Goal: Entertainment & Leisure: Consume media (video, audio)

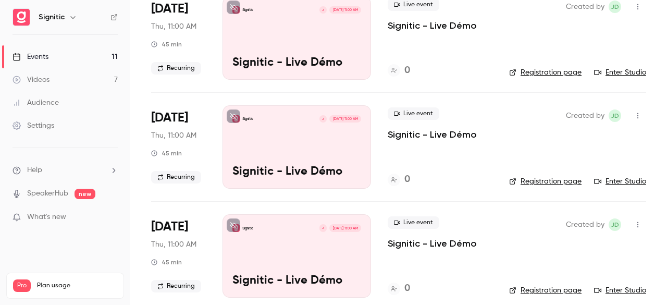
scroll to position [975, 0]
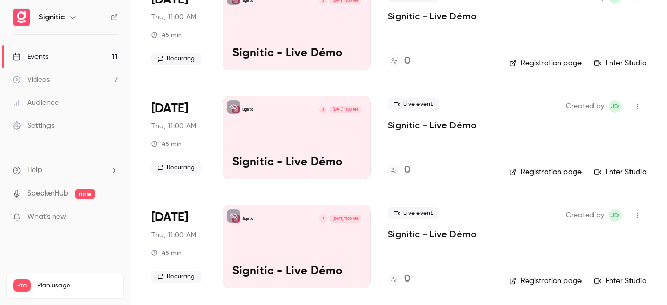
click at [656, 27] on main "Search for videos or events New video Schedule Events Upcoming Past Recurring R…" at bounding box center [398, 152] width 537 height 305
click at [283, 260] on div "Signitic J [DATE] 11:00 AM Signitic - Live Démo" at bounding box center [296, 246] width 148 height 83
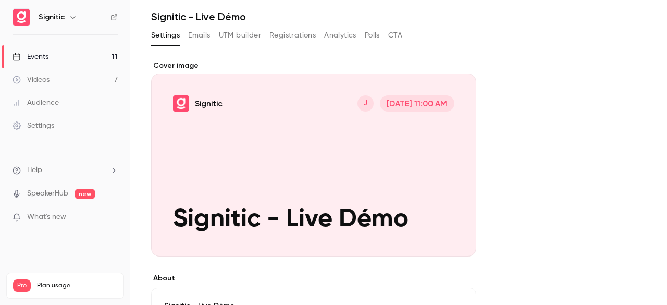
scroll to position [41, 0]
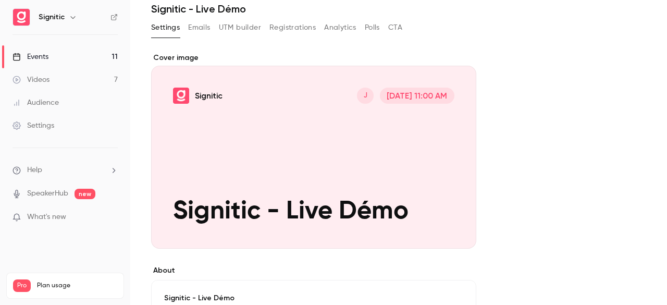
click at [290, 133] on div "Cover image" at bounding box center [313, 151] width 325 height 196
click at [0, 0] on input "Signitic J [DATE] 11:00 AM Signitic - Live Démo" at bounding box center [0, 0] width 0 height 0
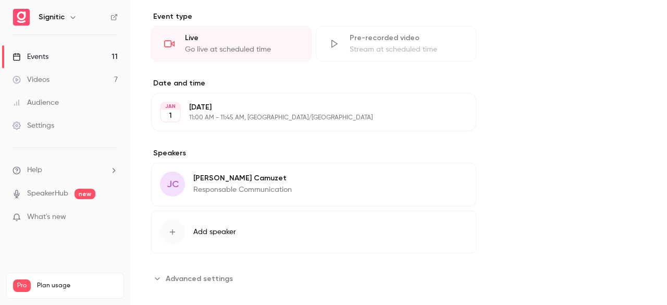
scroll to position [398, 0]
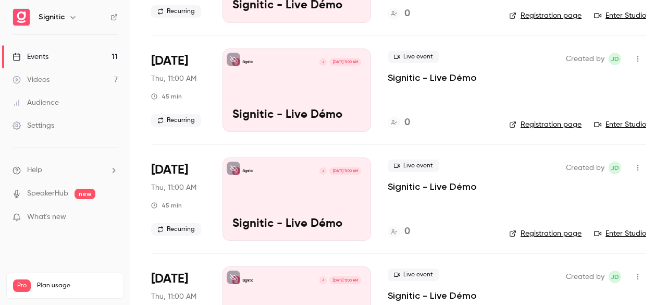
scroll to position [975, 0]
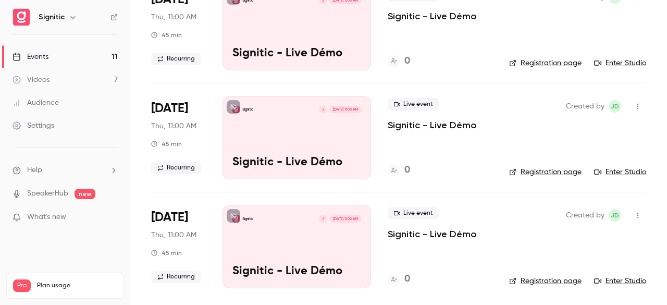
click at [633, 105] on icon "button" at bounding box center [637, 106] width 8 height 7
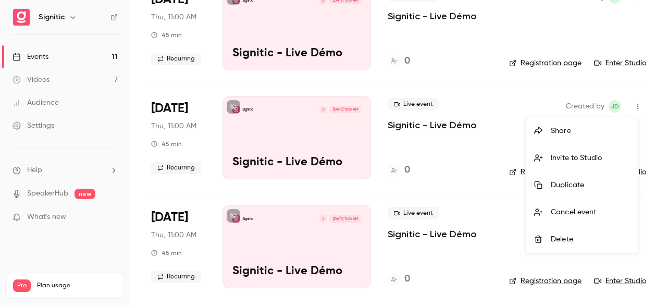
click at [333, 130] on div at bounding box center [333, 152] width 667 height 305
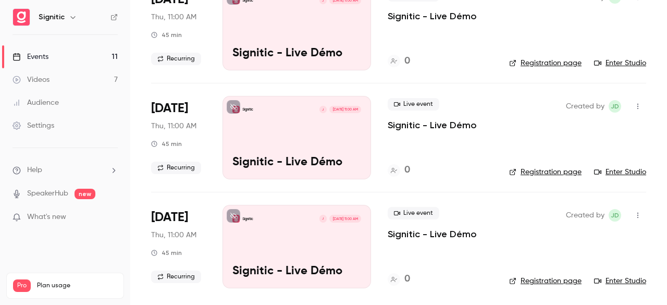
click at [333, 130] on div "Signitic J [DATE] 11:00 AM Signitic - Live Démo" at bounding box center [296, 137] width 148 height 83
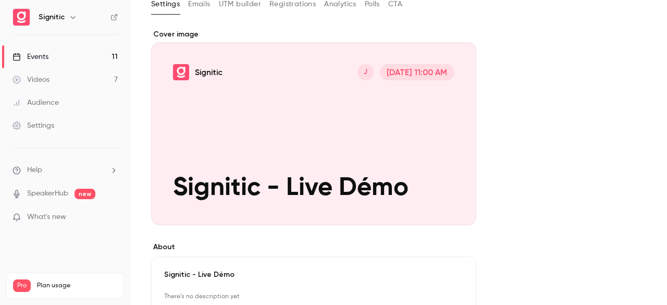
scroll to position [46, 0]
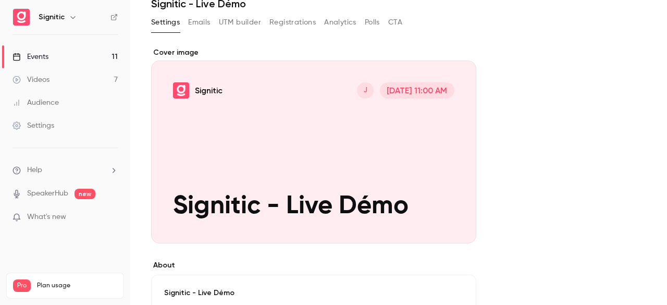
click at [258, 196] on div "Cover image" at bounding box center [313, 145] width 325 height 196
click at [0, 0] on input "Signitic J [DATE] 11:00 AM Signitic - Live Démo" at bounding box center [0, 0] width 0 height 0
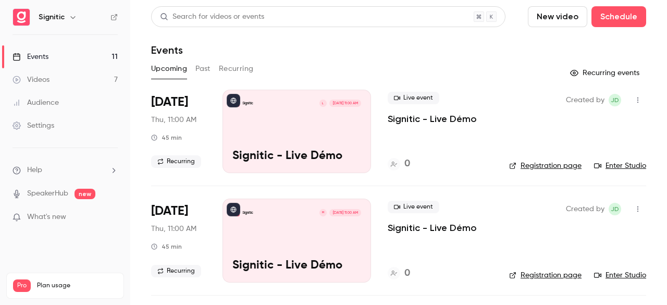
click at [307, 245] on div "Signitic M [DATE] 11:00 AM Signitic - Live Démo" at bounding box center [296, 239] width 148 height 83
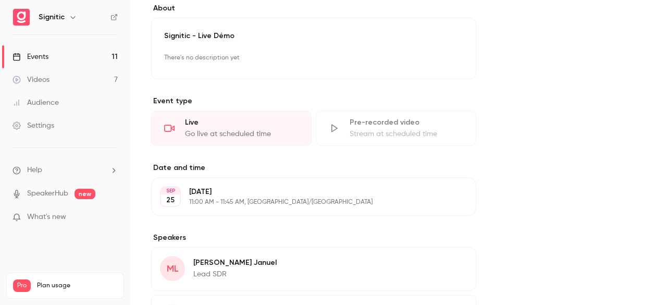
scroll to position [268, 0]
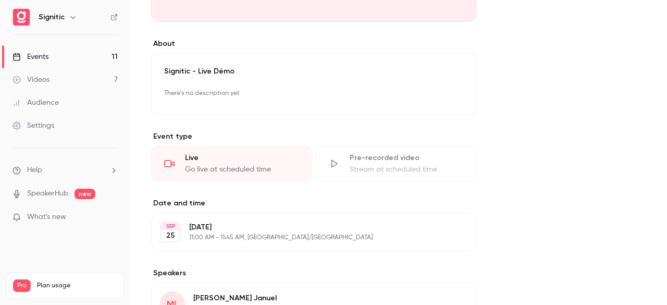
click at [191, 66] on p "Signitic - Live Démo" at bounding box center [313, 71] width 299 height 10
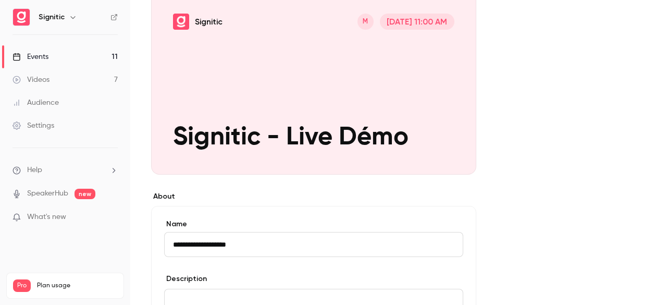
scroll to position [0, 0]
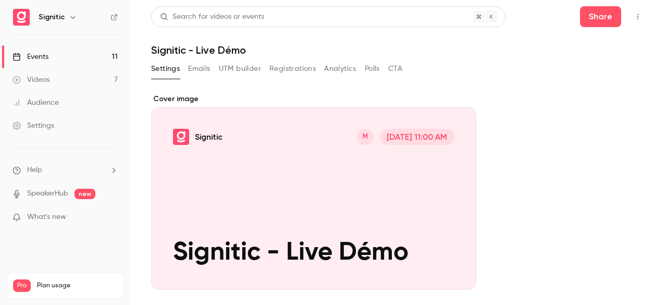
click at [321, 200] on div "Cover image" at bounding box center [313, 192] width 325 height 196
click at [0, 0] on input "Signitic M [DATE] 11:00 AM Signitic - Live Démo" at bounding box center [0, 0] width 0 height 0
click at [62, 79] on link "Videos 7" at bounding box center [65, 79] width 130 height 23
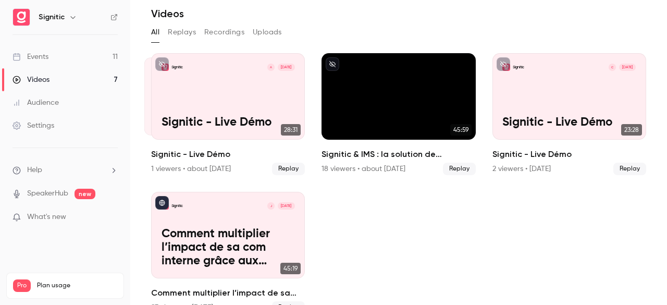
scroll to position [55, 0]
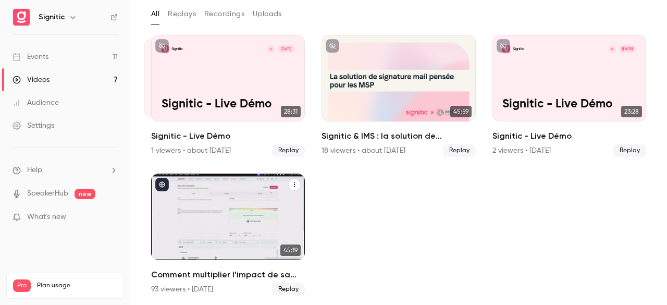
click at [241, 229] on p "Comment multiplier l’impact de sa com interne grâce aux signatures mail." at bounding box center [227, 229] width 133 height 41
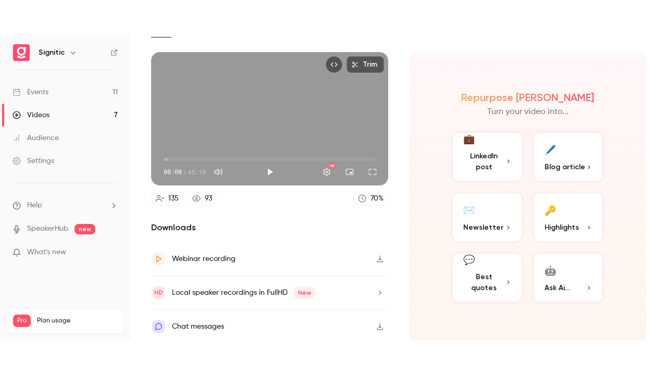
scroll to position [29, 0]
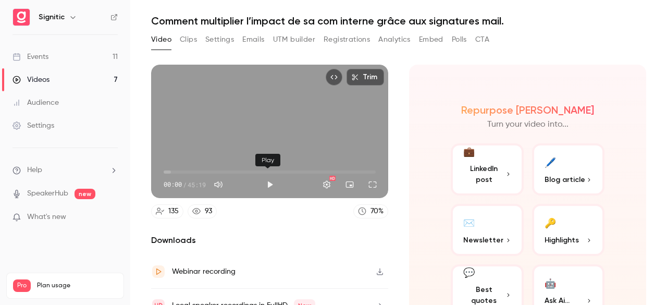
click at [265, 180] on button "Play" at bounding box center [269, 184] width 21 height 21
click at [369, 179] on button "Full screen" at bounding box center [372, 184] width 21 height 21
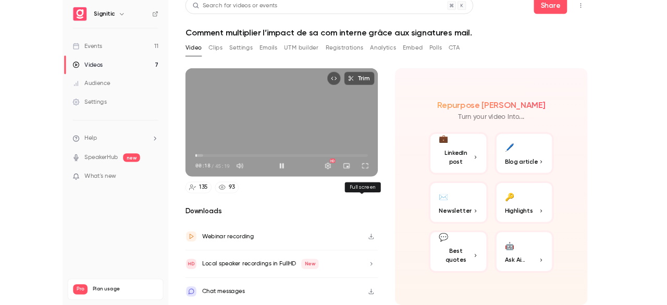
scroll to position [7, 0]
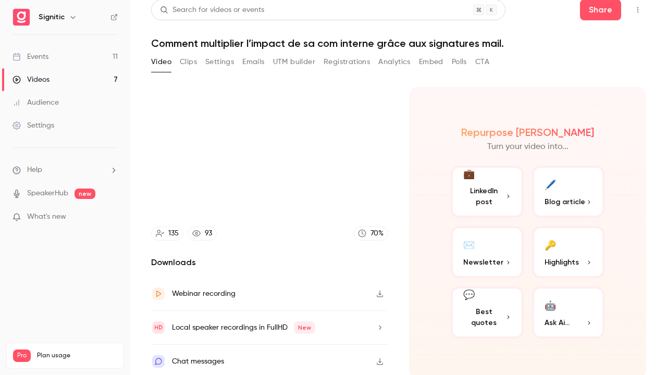
type input "****"
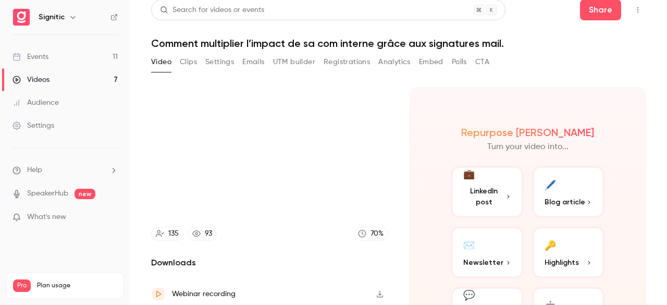
scroll to position [29, 0]
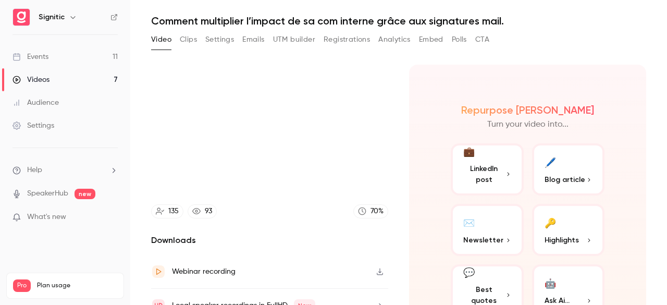
type input "****"
click at [47, 81] on div "Videos" at bounding box center [31, 79] width 37 height 10
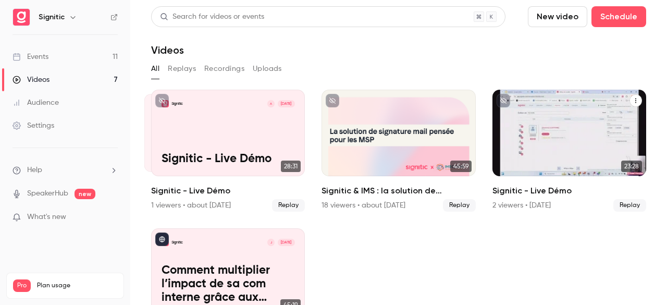
click at [550, 144] on div "Signitic C [DATE] Signitic - Live Démo" at bounding box center [569, 133] width 154 height 86
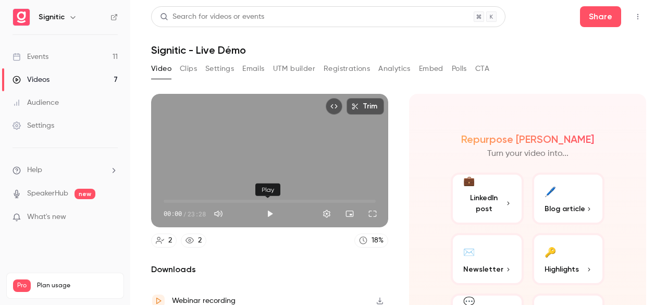
click at [267, 210] on button "Play" at bounding box center [269, 213] width 21 height 21
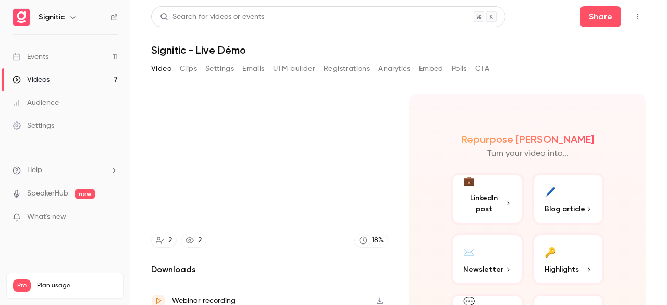
type input "*"
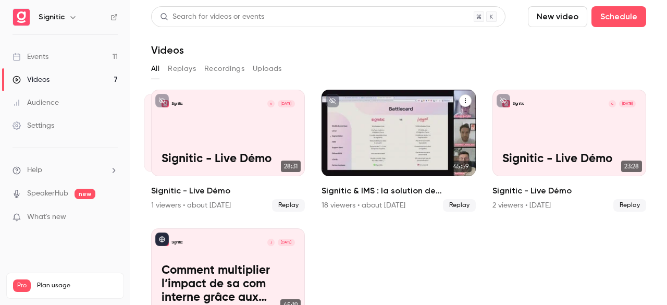
click at [358, 137] on div "Signitic & IMS : la solution de signature mail pensée pour les MSP" at bounding box center [398, 133] width 154 height 86
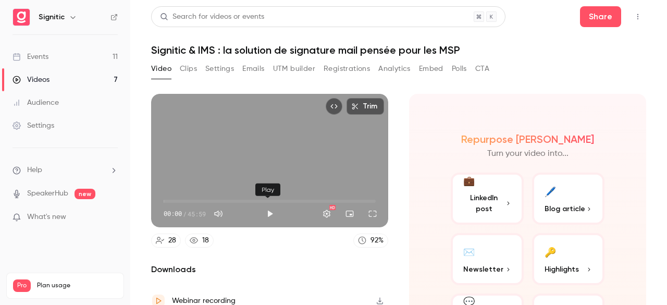
click at [267, 212] on button "Play" at bounding box center [269, 213] width 21 height 21
click at [165, 199] on span "00:13" at bounding box center [164, 200] width 3 height 3
click at [181, 196] on span "00:14" at bounding box center [270, 201] width 212 height 17
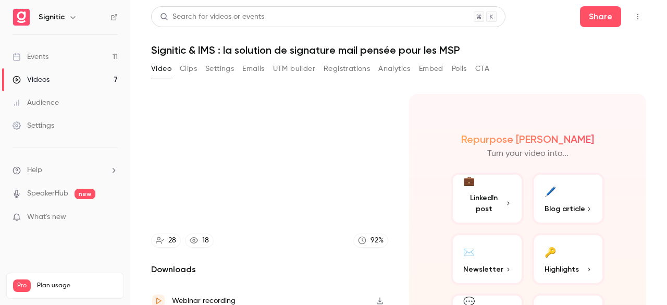
type input "***"
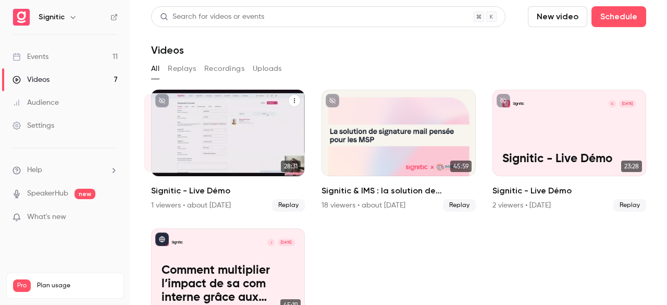
click at [200, 131] on div "Signitic A [DATE] Signitic - Live Démo" at bounding box center [228, 133] width 154 height 86
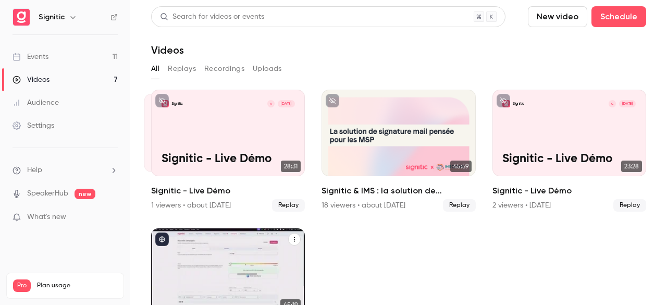
click at [222, 264] on p "Comment multiplier l’impact de sa com interne grâce aux signatures mail." at bounding box center [227, 284] width 133 height 41
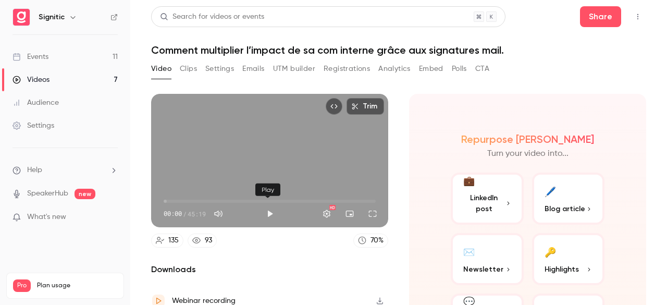
click at [270, 209] on button "Play" at bounding box center [269, 213] width 21 height 21
click at [365, 215] on button "Full screen" at bounding box center [372, 213] width 21 height 21
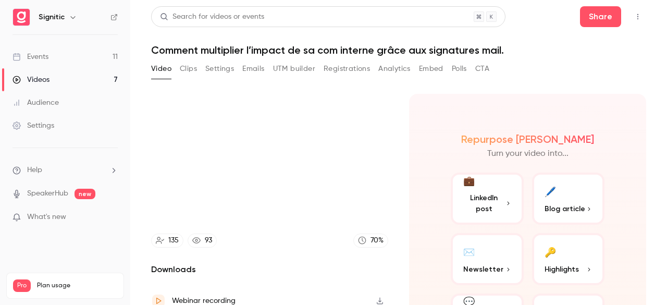
type input "****"
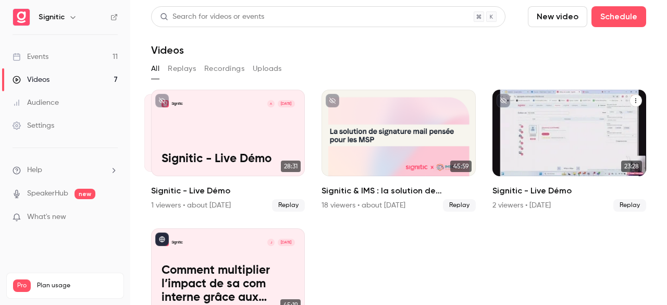
click at [546, 128] on div "Signitic C [DATE] Signitic - Live Démo" at bounding box center [569, 133] width 154 height 86
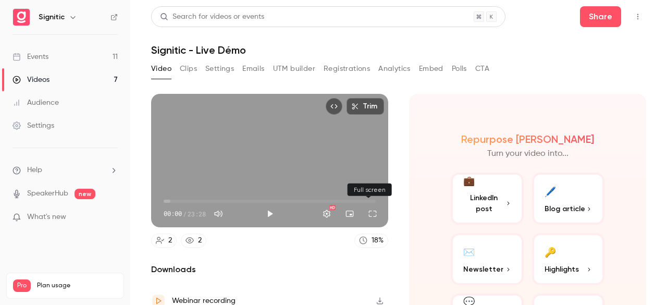
click at [366, 210] on button "Full screen" at bounding box center [372, 213] width 21 height 21
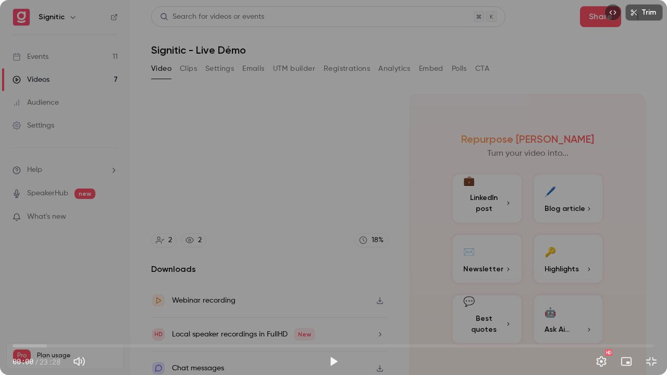
click at [641, 304] on button "Exit full screen" at bounding box center [651, 361] width 21 height 21
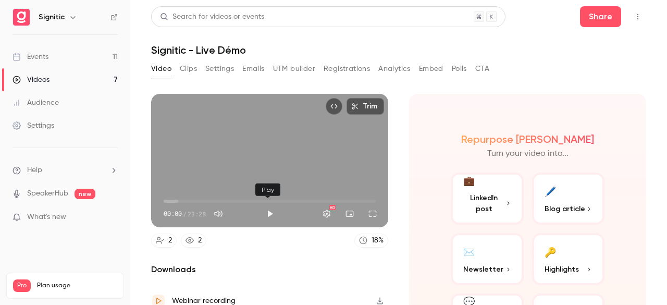
click at [264, 210] on button "Play" at bounding box center [269, 213] width 21 height 21
click at [369, 210] on button "Full screen" at bounding box center [372, 213] width 21 height 21
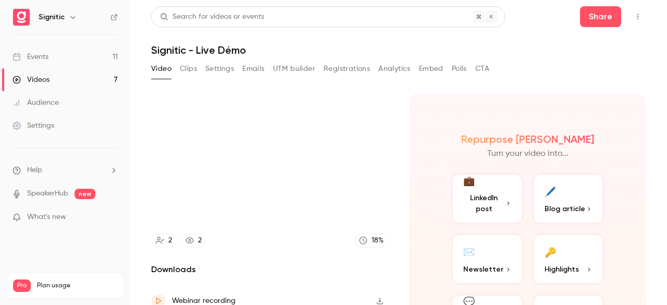
scroll to position [77, 0]
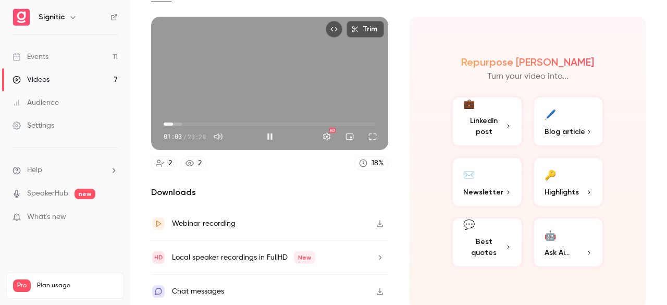
click at [173, 122] on span "01:03" at bounding box center [270, 124] width 212 height 17
click at [189, 118] on span "02:49" at bounding box center [270, 124] width 212 height 17
click at [201, 118] on span "04:14" at bounding box center [270, 124] width 212 height 17
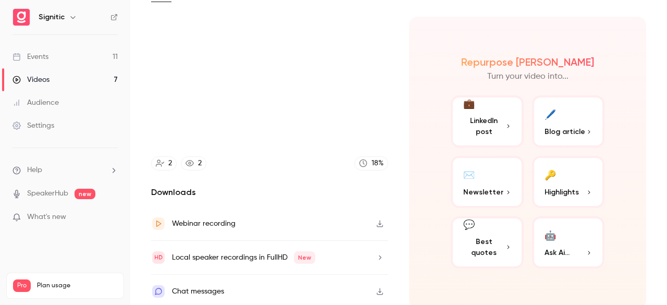
type input "*****"
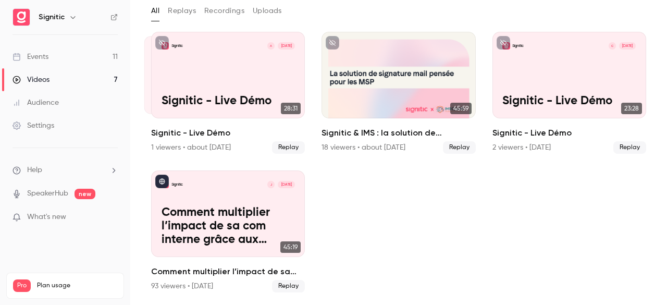
scroll to position [55, 0]
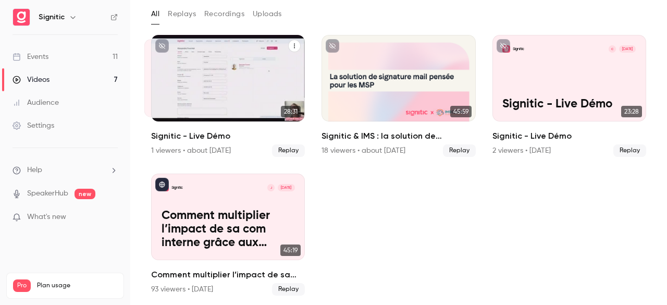
click at [219, 64] on div "Signitic A [DATE] Signitic - Live Démo" at bounding box center [228, 78] width 154 height 86
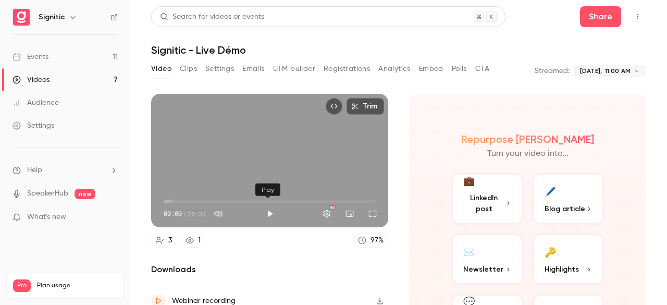
click at [269, 210] on button "Play" at bounding box center [269, 213] width 21 height 21
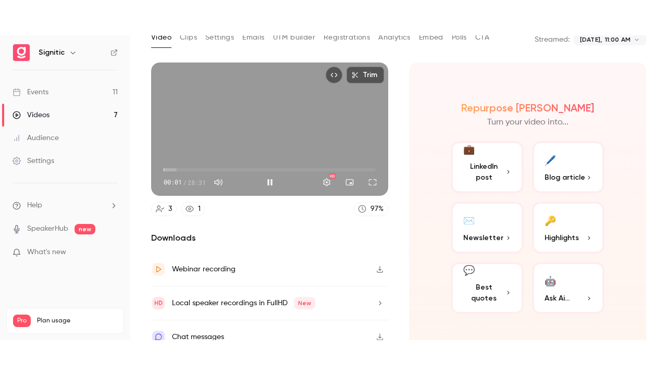
scroll to position [77, 0]
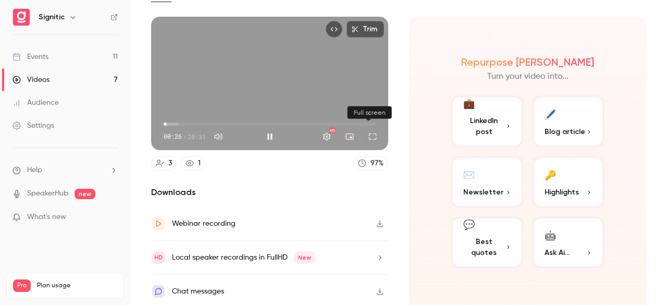
click at [366, 133] on button "Full screen" at bounding box center [372, 136] width 21 height 21
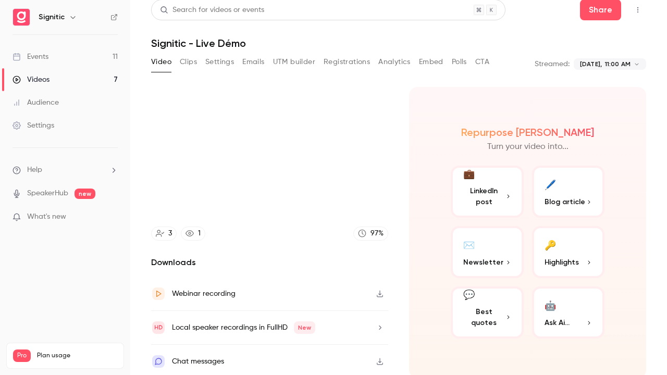
type input "*****"
click at [641, 304] on button "Exit full screen" at bounding box center [651, 361] width 21 height 21
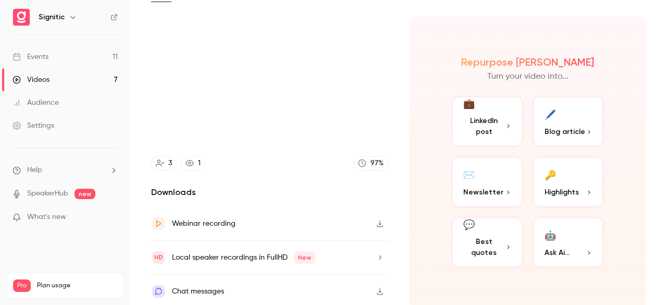
click at [362, 126] on button "Full screen" at bounding box center [372, 136] width 21 height 21
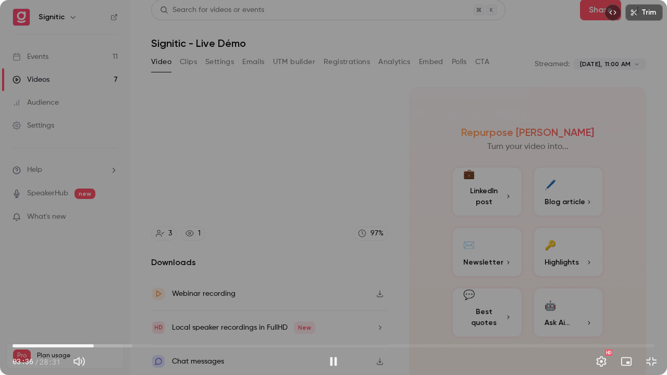
click at [641, 304] on button "Exit full screen" at bounding box center [651, 361] width 21 height 21
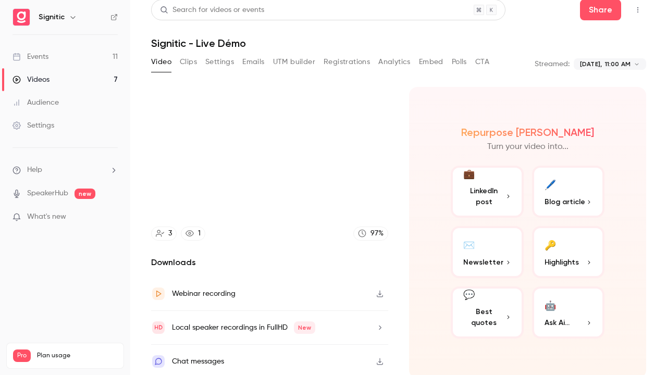
scroll to position [77, 0]
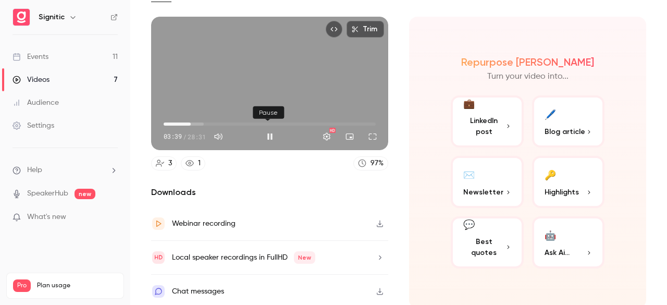
click at [267, 132] on button "Pause" at bounding box center [269, 136] width 21 height 21
type input "*****"
click at [259, 126] on button "Play" at bounding box center [269, 136] width 21 height 21
click at [186, 122] on span "03:08" at bounding box center [186, 123] width 3 height 3
click at [362, 131] on button "Full screen" at bounding box center [372, 136] width 21 height 21
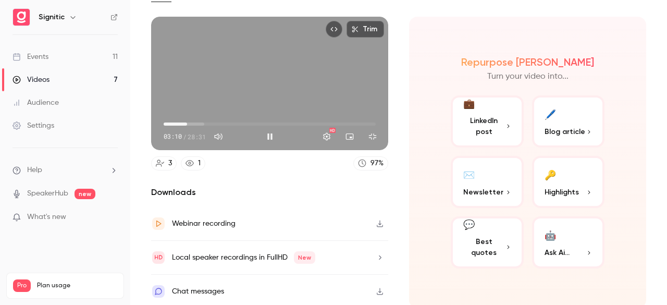
scroll to position [7, 0]
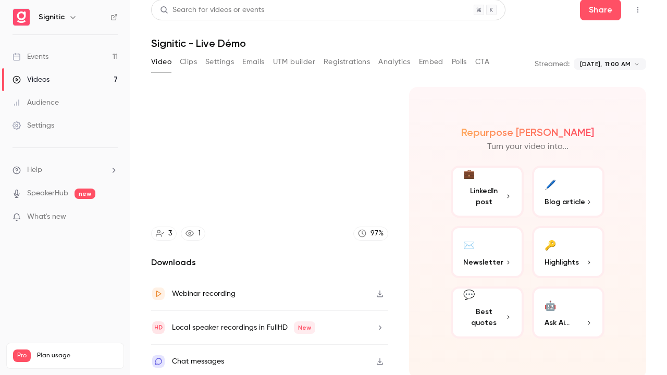
click at [641, 304] on button "Exit full screen" at bounding box center [651, 361] width 21 height 21
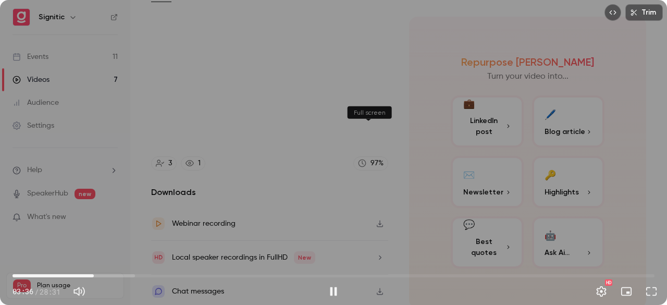
click at [641, 281] on button "Full screen" at bounding box center [651, 291] width 21 height 21
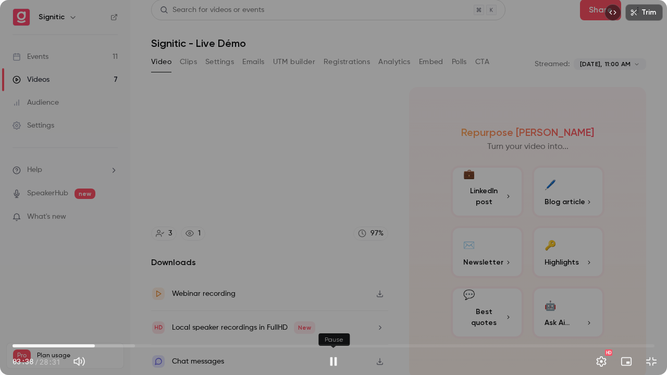
click at [334, 304] on button "Pause" at bounding box center [333, 361] width 21 height 21
click at [323, 304] on button "Play" at bounding box center [333, 361] width 21 height 21
click at [323, 304] on button "Pause" at bounding box center [333, 361] width 21 height 21
click at [323, 304] on button "Play" at bounding box center [333, 361] width 21 height 21
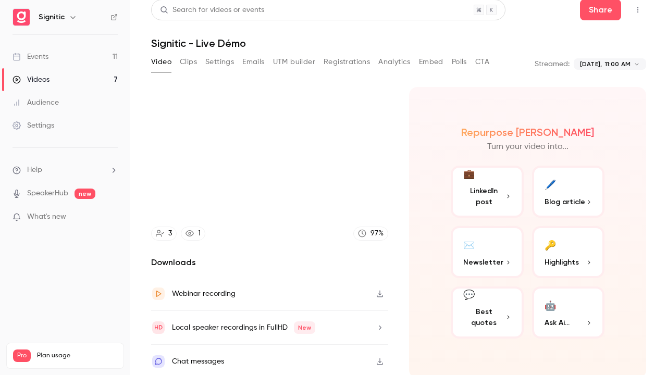
click at [323, 304] on button "Pause" at bounding box center [333, 361] width 21 height 21
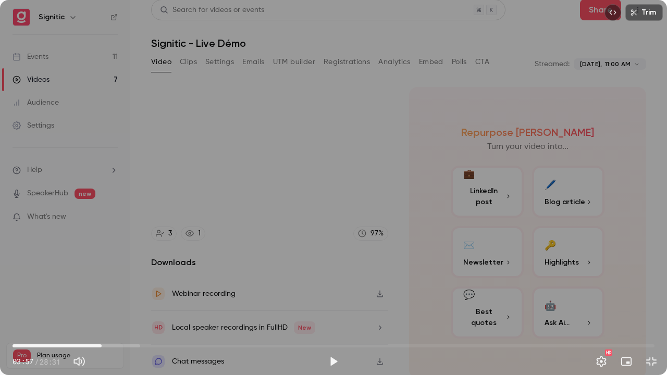
click at [323, 304] on button "Play" at bounding box center [333, 361] width 21 height 21
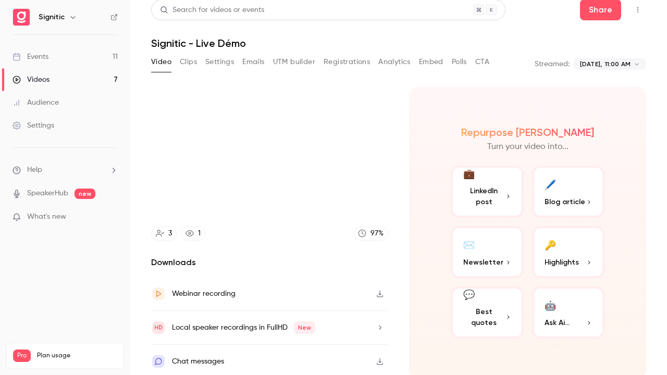
click at [323, 304] on button "Pause" at bounding box center [333, 361] width 21 height 21
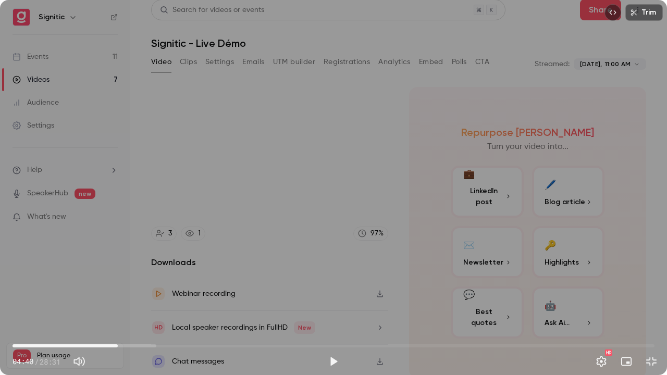
click at [323, 304] on button "Play" at bounding box center [333, 361] width 21 height 21
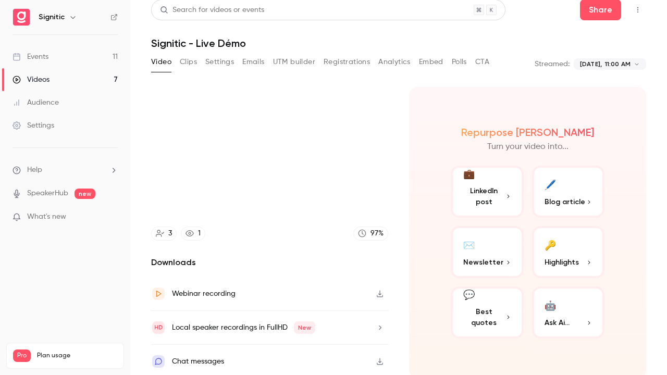
click at [323, 304] on button "Pause" at bounding box center [333, 361] width 21 height 21
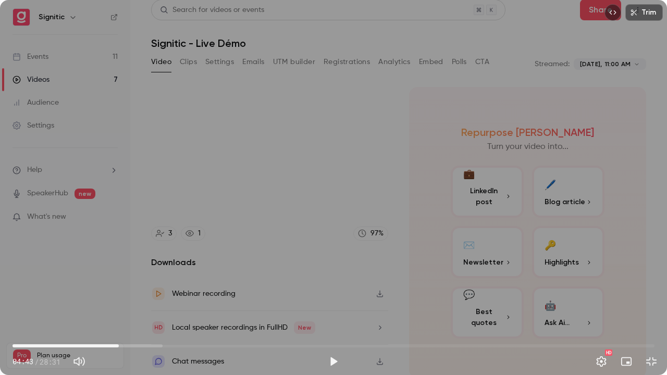
click at [119, 304] on span "04:43" at bounding box center [118, 345] width 3 height 3
click at [332, 304] on button "Play" at bounding box center [333, 361] width 21 height 21
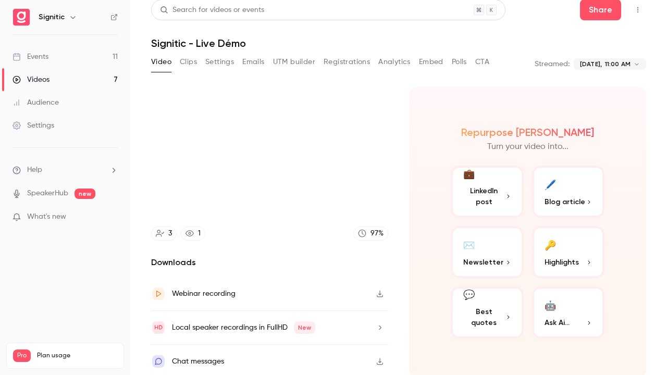
click at [323, 304] on button "Pause" at bounding box center [333, 361] width 21 height 21
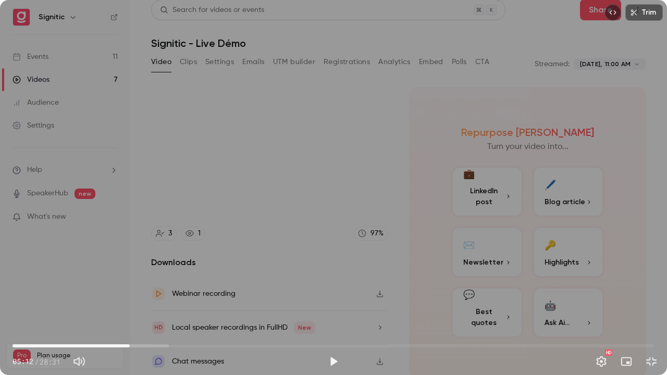
click at [323, 304] on button "Play" at bounding box center [333, 361] width 21 height 21
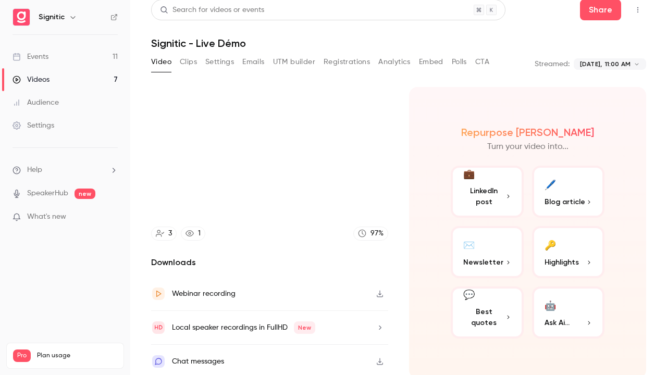
click at [323, 304] on button "Pause" at bounding box center [333, 361] width 21 height 21
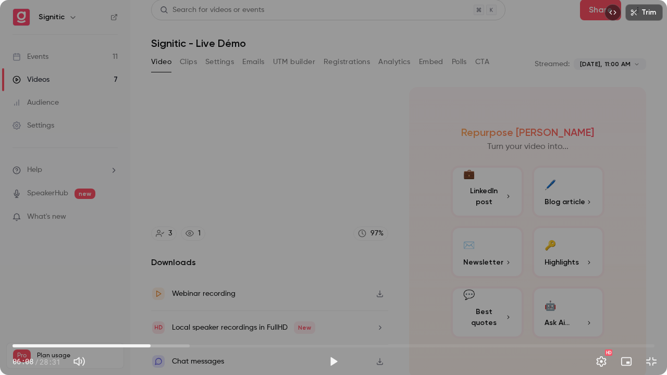
click at [323, 304] on button "Play" at bounding box center [333, 361] width 21 height 21
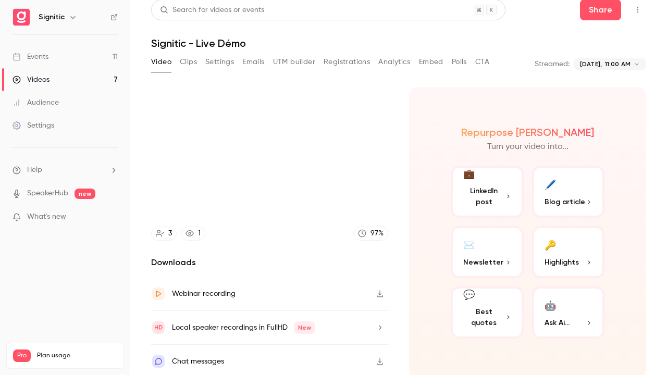
click at [323, 304] on button "Pause" at bounding box center [333, 361] width 21 height 21
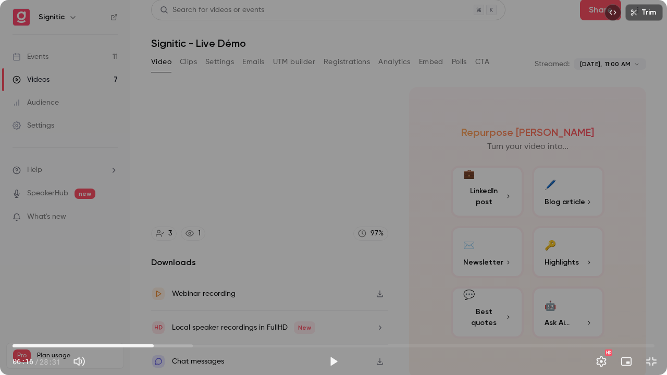
click at [323, 304] on button "Play" at bounding box center [333, 361] width 21 height 21
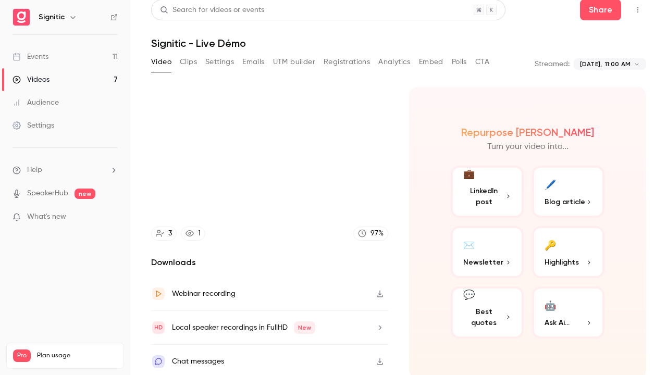
click at [323, 304] on button "Pause" at bounding box center [333, 361] width 21 height 21
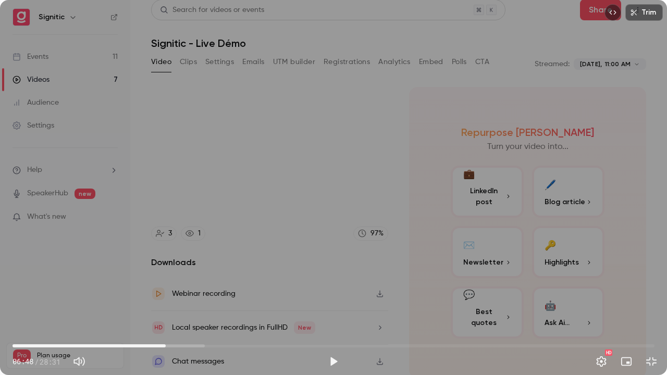
click at [323, 304] on button "Play" at bounding box center [333, 361] width 21 height 21
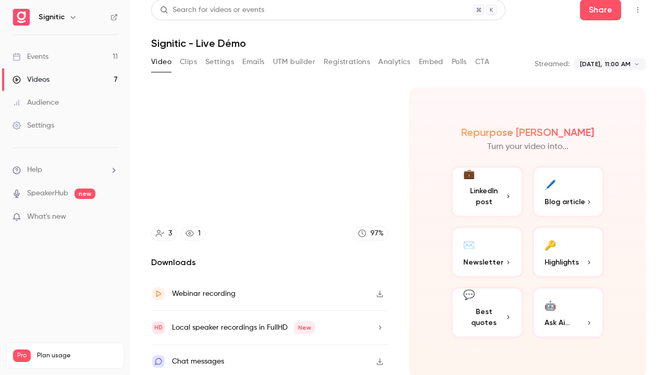
click at [323, 304] on button "Pause" at bounding box center [333, 361] width 21 height 21
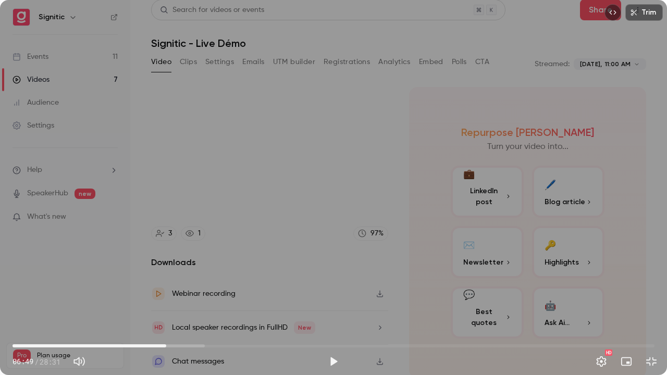
click at [323, 304] on button "Play" at bounding box center [333, 361] width 21 height 21
click at [323, 304] on button "Pause" at bounding box center [333, 361] width 21 height 21
click at [323, 304] on button "Play" at bounding box center [333, 361] width 21 height 21
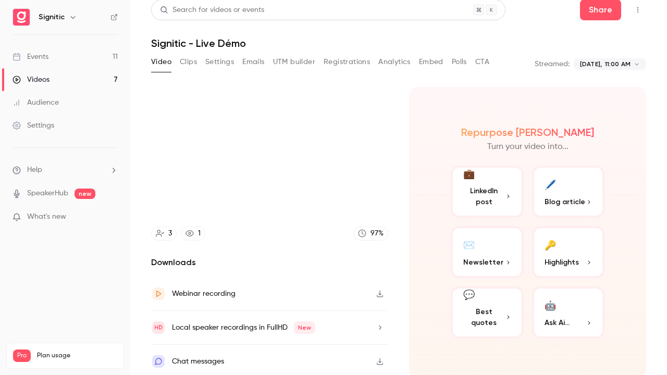
click at [323, 304] on button "Pause" at bounding box center [333, 361] width 21 height 21
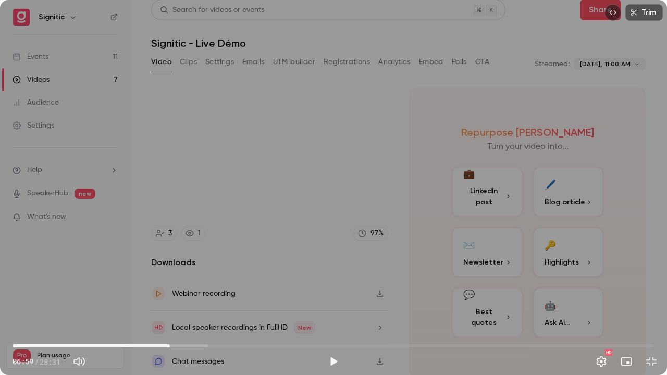
click at [323, 304] on button "Play" at bounding box center [333, 361] width 21 height 21
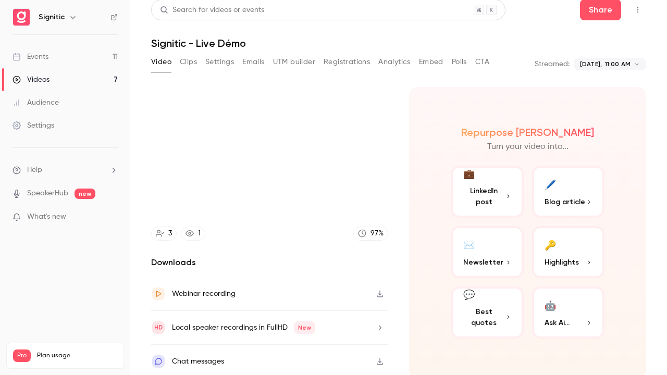
click at [323, 304] on button "Pause" at bounding box center [333, 361] width 21 height 21
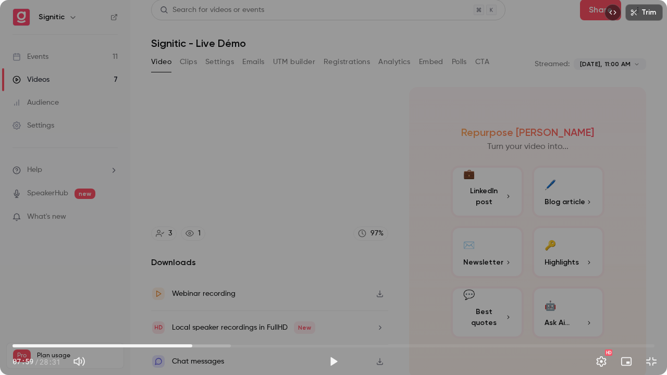
scroll to position [77, 0]
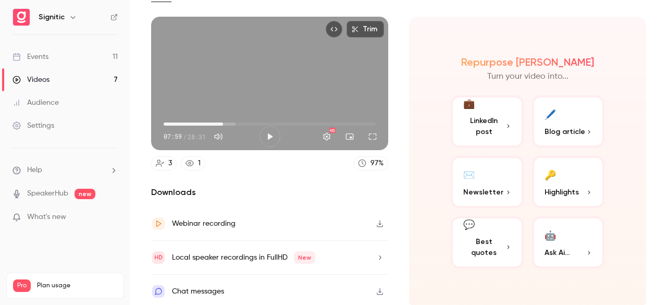
click at [259, 126] on button "Play" at bounding box center [269, 136] width 21 height 21
click at [366, 136] on button "Full screen" at bounding box center [372, 136] width 21 height 21
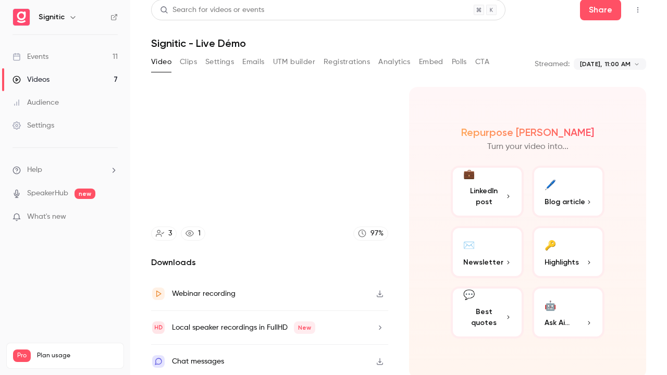
click at [641, 304] on button "Exit full screen" at bounding box center [651, 361] width 21 height 21
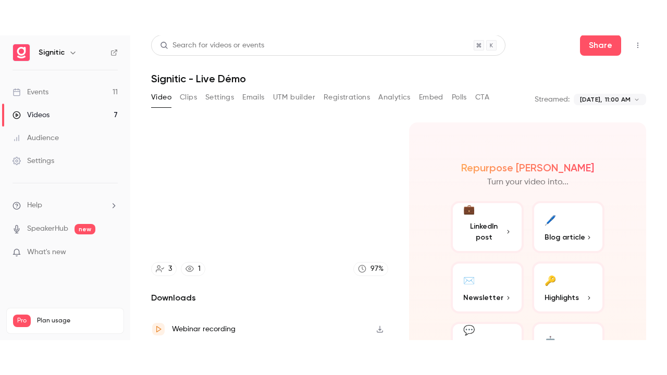
scroll to position [77, 0]
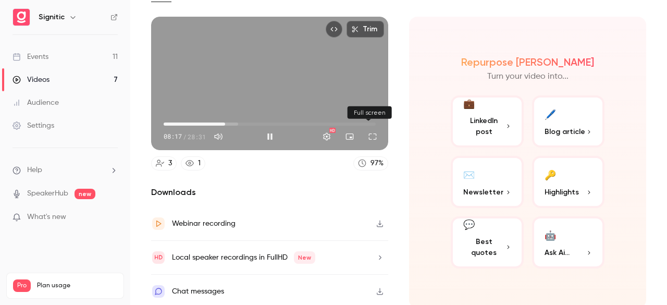
click at [366, 132] on button "Full screen" at bounding box center [372, 136] width 21 height 21
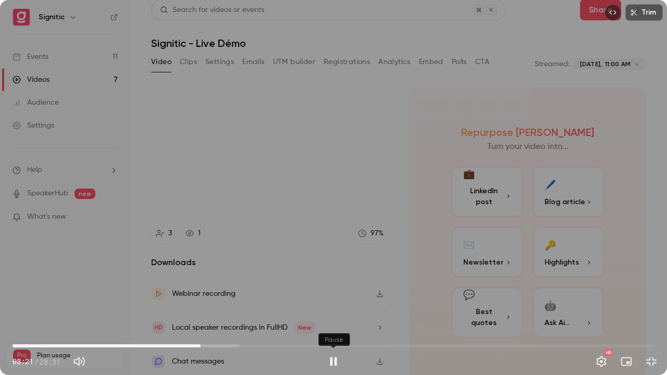
click at [339, 304] on button "Pause" at bounding box center [333, 361] width 21 height 21
click at [323, 304] on button "Play" at bounding box center [333, 361] width 21 height 21
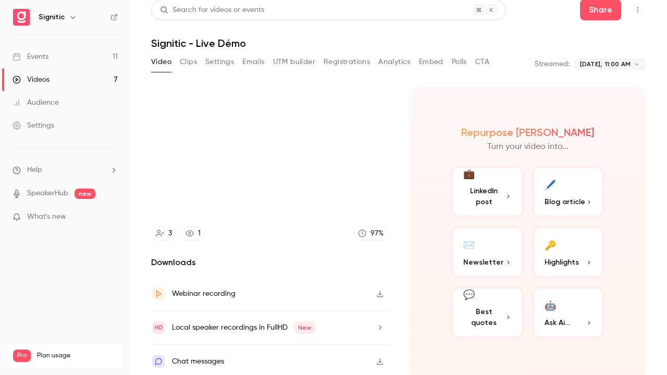
click at [323, 304] on button "Pause" at bounding box center [333, 361] width 21 height 21
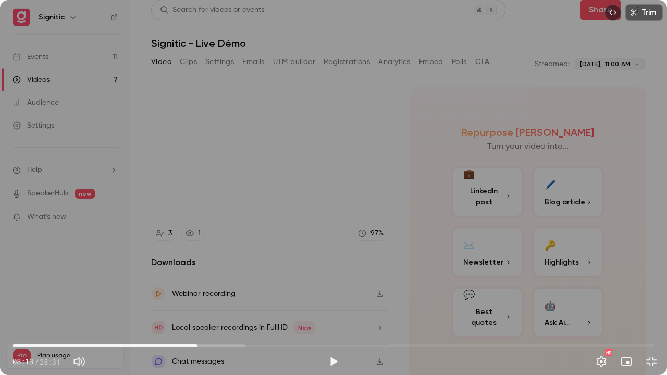
click at [197, 304] on span "08:13" at bounding box center [334, 346] width 642 height 17
click at [326, 304] on button "Play" at bounding box center [333, 361] width 21 height 21
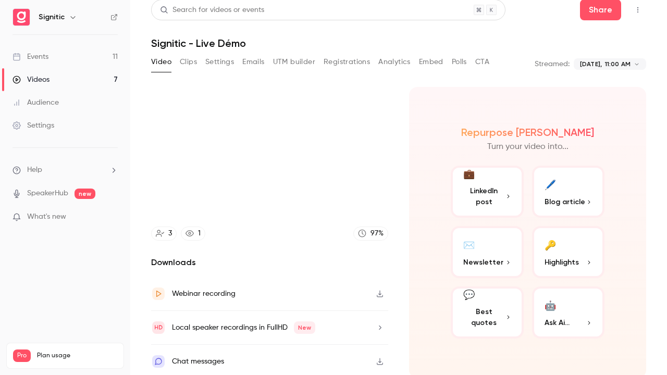
click at [323, 304] on button "Pause" at bounding box center [333, 361] width 21 height 21
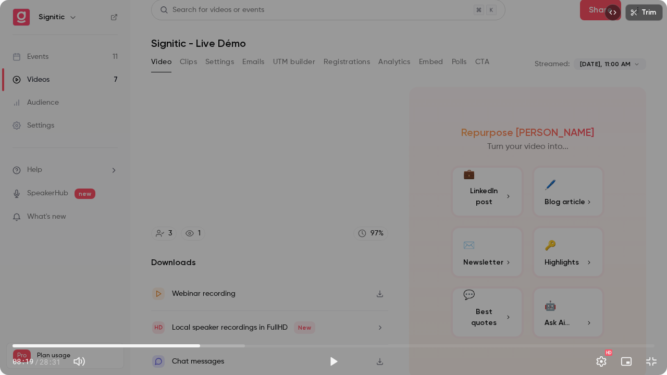
click at [323, 304] on button "Play" at bounding box center [333, 361] width 21 height 21
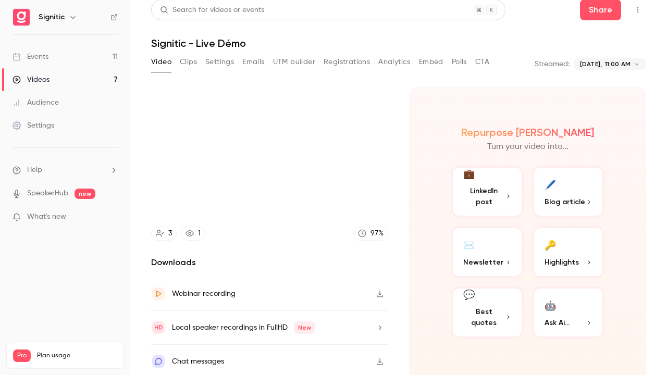
click at [323, 304] on button "Pause" at bounding box center [333, 361] width 21 height 21
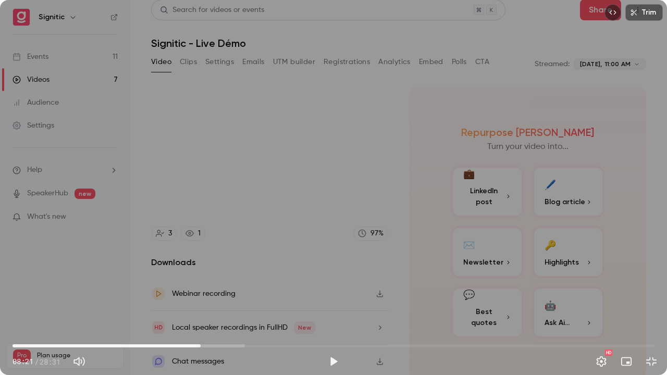
click at [323, 304] on button "Play" at bounding box center [333, 361] width 21 height 21
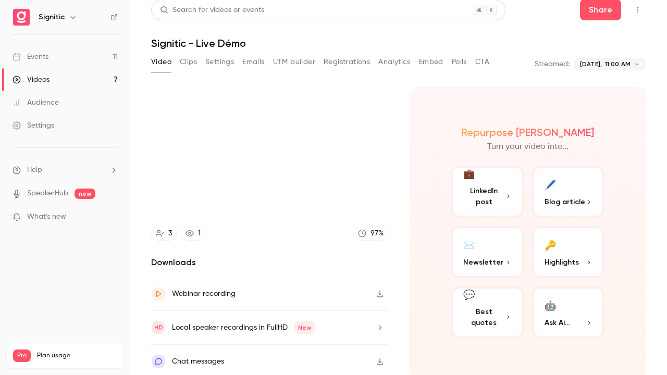
click at [323, 304] on button "Pause" at bounding box center [333, 361] width 21 height 21
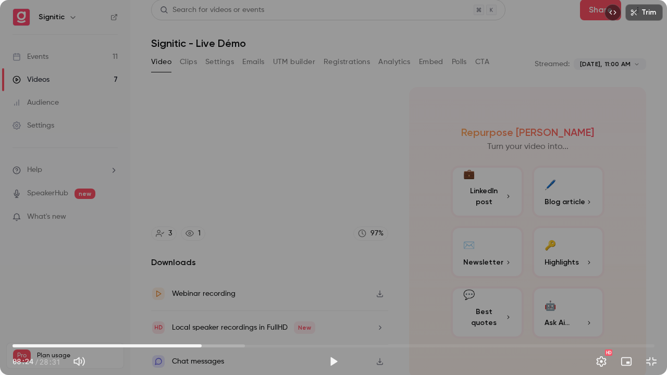
click at [323, 304] on button "Play" at bounding box center [333, 361] width 21 height 21
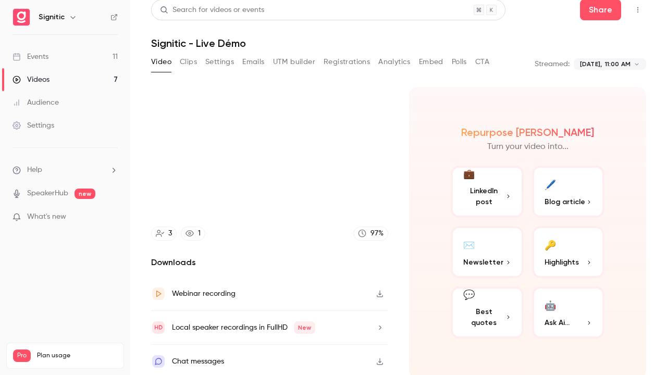
click at [323, 304] on button "Pause" at bounding box center [333, 361] width 21 height 21
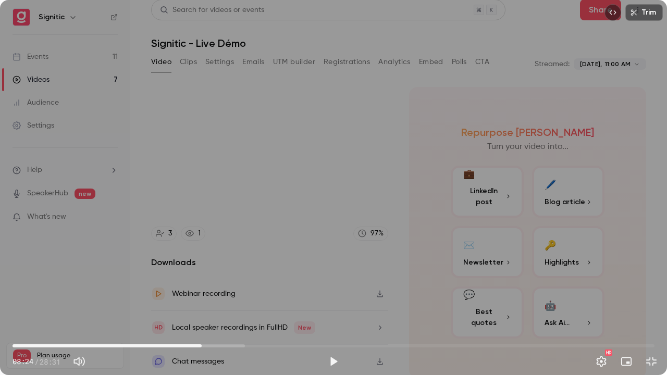
click at [323, 304] on button "Play" at bounding box center [333, 361] width 21 height 21
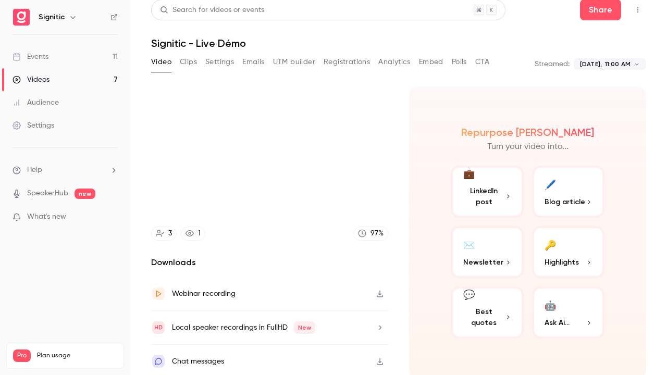
click at [323, 304] on button "Pause" at bounding box center [333, 361] width 21 height 21
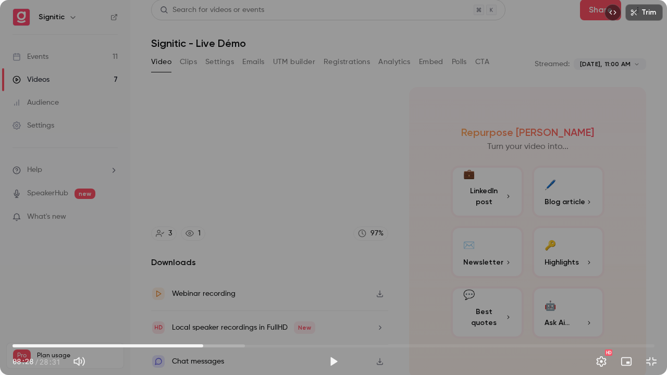
click at [323, 304] on button "Play" at bounding box center [333, 361] width 21 height 21
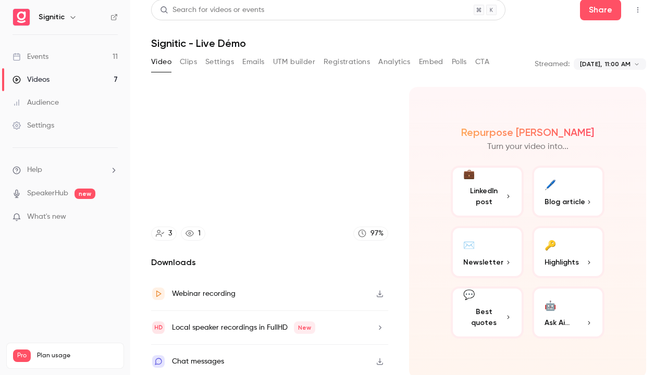
click at [323, 304] on button "Pause" at bounding box center [333, 361] width 21 height 21
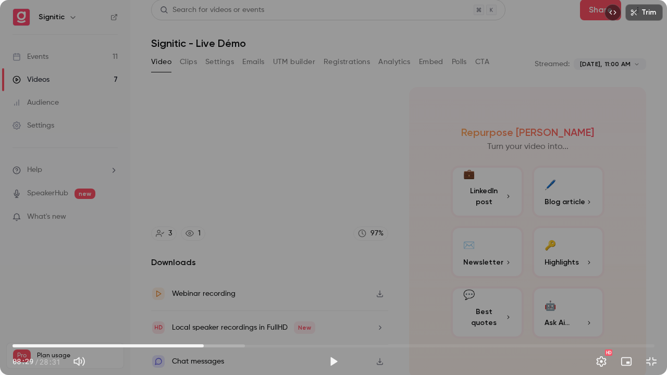
click at [323, 304] on button "Play" at bounding box center [333, 361] width 21 height 21
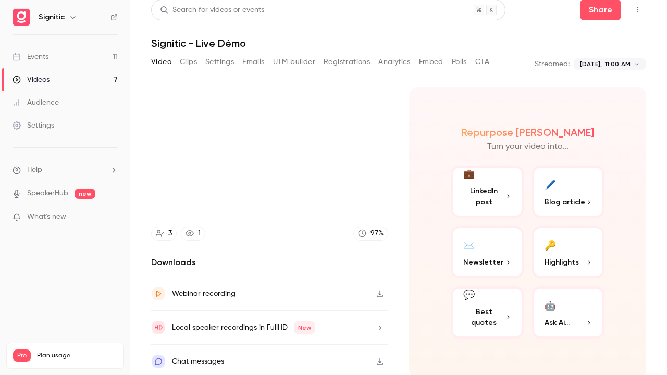
click at [323, 304] on button "Pause" at bounding box center [333, 361] width 21 height 21
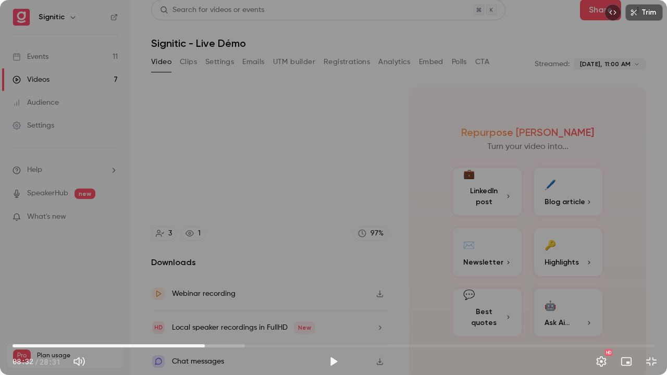
click at [323, 304] on button "Play" at bounding box center [333, 361] width 21 height 21
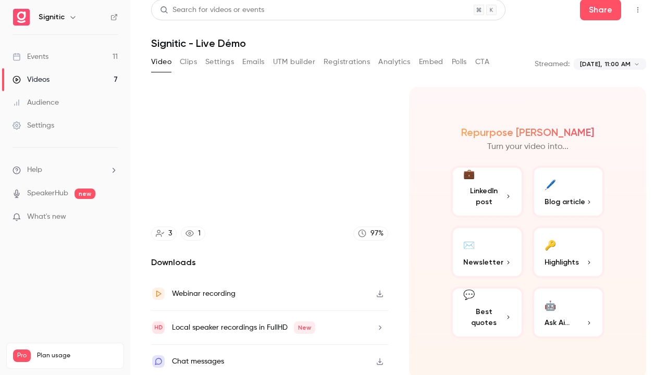
click at [323, 304] on button "Pause" at bounding box center [333, 361] width 21 height 21
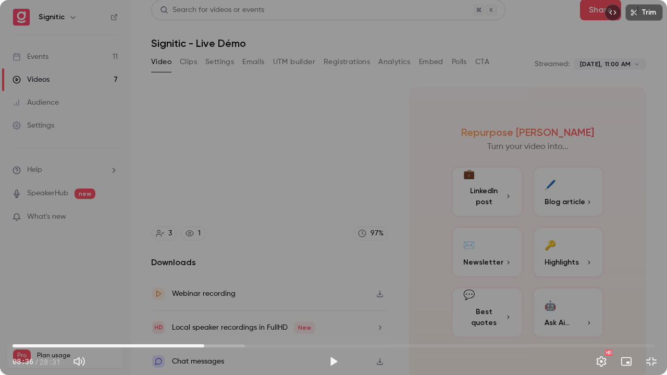
click at [204, 304] on span "08:31" at bounding box center [204, 345] width 3 height 3
click at [326, 304] on button "Play" at bounding box center [333, 361] width 21 height 21
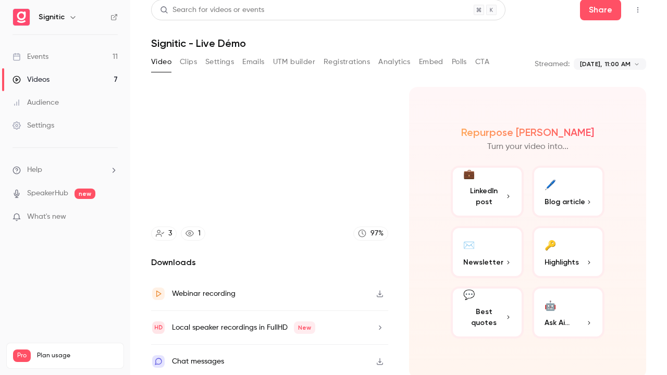
click at [323, 304] on button "Pause" at bounding box center [333, 361] width 21 height 21
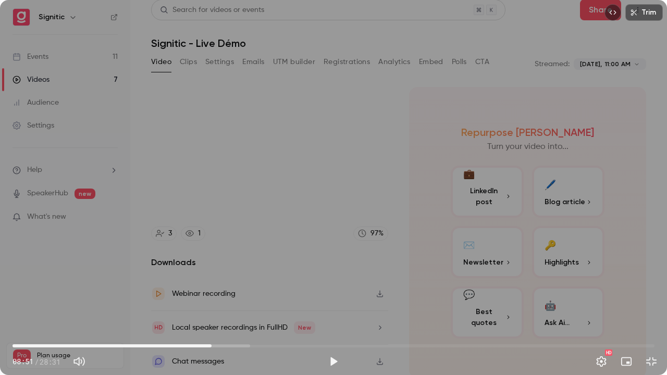
click at [323, 304] on button "Play" at bounding box center [333, 361] width 21 height 21
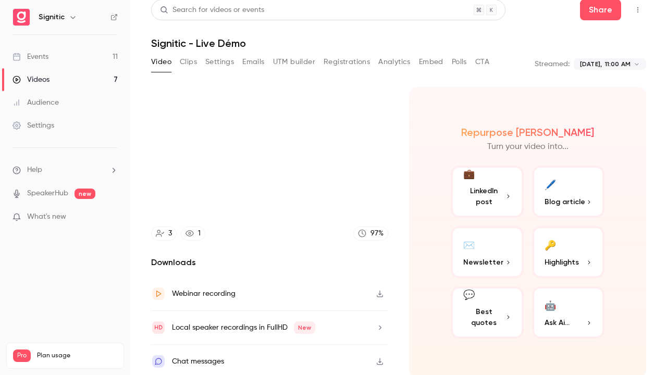
click at [323, 304] on button "Pause" at bounding box center [333, 361] width 21 height 21
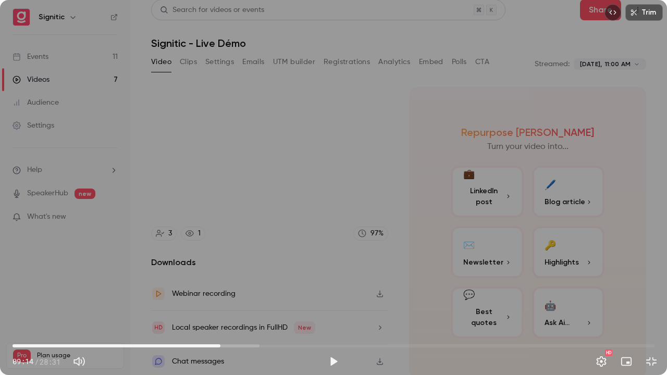
click at [323, 304] on button "Play" at bounding box center [333, 361] width 21 height 21
click at [218, 304] on span "09:07" at bounding box center [217, 345] width 3 height 3
click at [213, 304] on span "08:53" at bounding box center [334, 346] width 642 height 17
click at [336, 304] on button "Pause" at bounding box center [333, 361] width 21 height 21
click at [323, 304] on button "Play" at bounding box center [333, 361] width 21 height 21
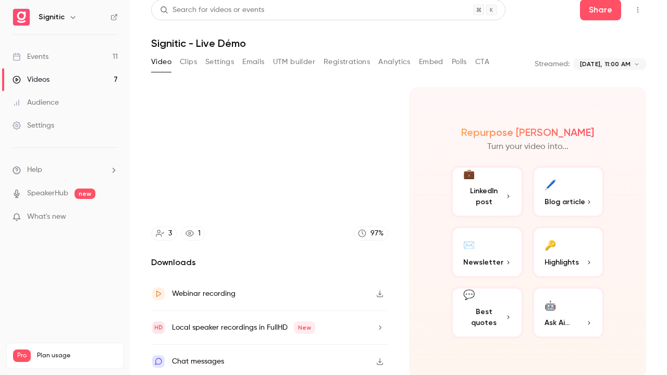
click at [323, 304] on button "Pause" at bounding box center [333, 361] width 21 height 21
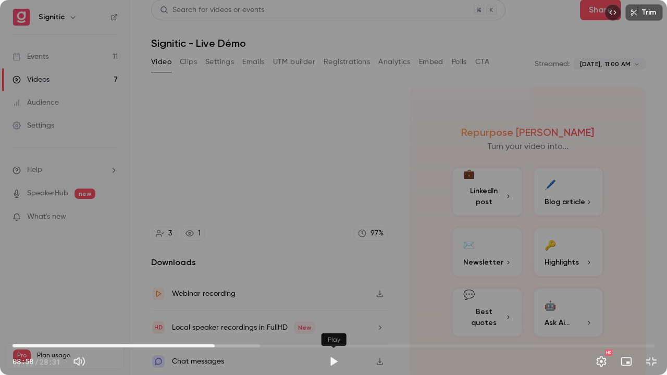
click at [323, 304] on button "Play" at bounding box center [333, 361] width 21 height 21
click at [323, 304] on button "Pause" at bounding box center [333, 361] width 21 height 21
click at [323, 304] on button "Play" at bounding box center [333, 361] width 21 height 21
click at [323, 304] on button "Pause" at bounding box center [333, 361] width 21 height 21
click at [323, 304] on button "Play" at bounding box center [333, 361] width 21 height 21
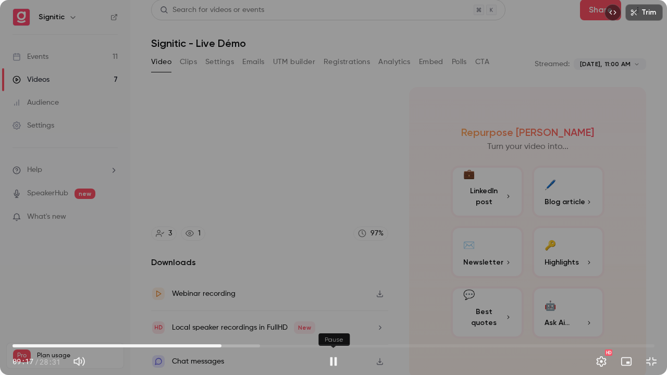
click at [323, 304] on button "Pause" at bounding box center [333, 361] width 21 height 21
click at [323, 304] on button "Play" at bounding box center [333, 361] width 21 height 21
drag, startPoint x: 666, startPoint y: 128, endPoint x: 666, endPoint y: 151, distance: 22.9
click at [666, 151] on div "Trim 09:21 09:21 / 28:31 HD" at bounding box center [333, 187] width 667 height 375
click at [331, 304] on button "Play" at bounding box center [333, 361] width 21 height 21
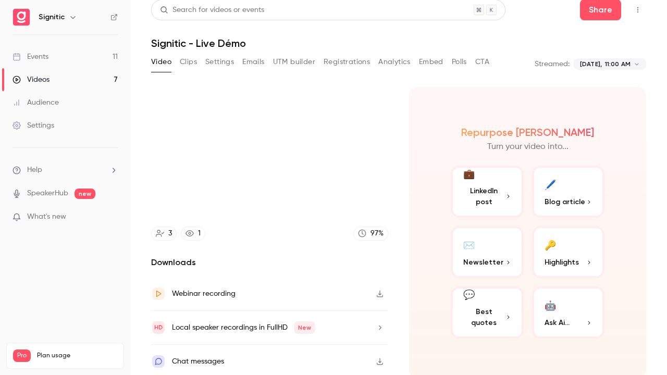
click at [323, 304] on button "Pause" at bounding box center [333, 361] width 21 height 21
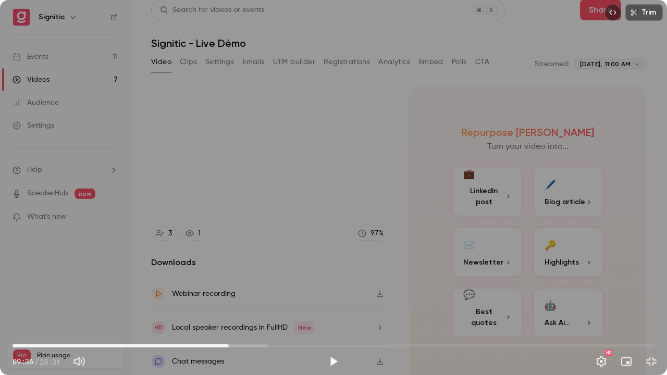
click at [323, 304] on button "Play" at bounding box center [333, 361] width 21 height 21
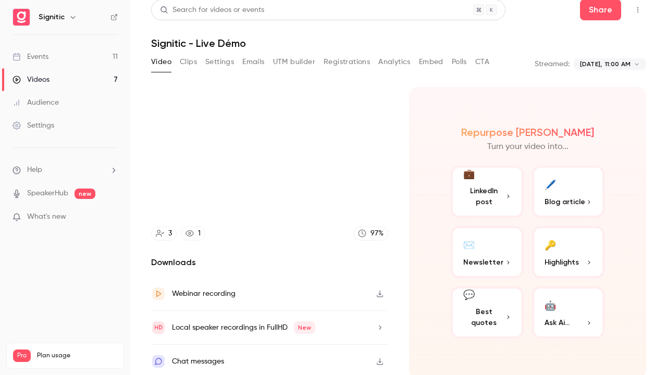
click at [323, 304] on button "Pause" at bounding box center [333, 361] width 21 height 21
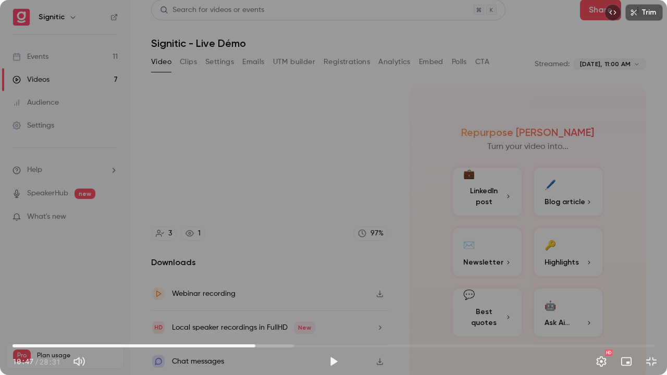
click at [254, 304] on span "10:47" at bounding box center [255, 345] width 3 height 3
click at [331, 302] on div "Trim 10:36 10:36 / 28:31 HD" at bounding box center [333, 187] width 667 height 375
click at [233, 304] on span "09:48" at bounding box center [334, 346] width 642 height 17
click at [336, 304] on button "Pause" at bounding box center [333, 361] width 21 height 21
click at [323, 304] on button "Play" at bounding box center [333, 361] width 21 height 21
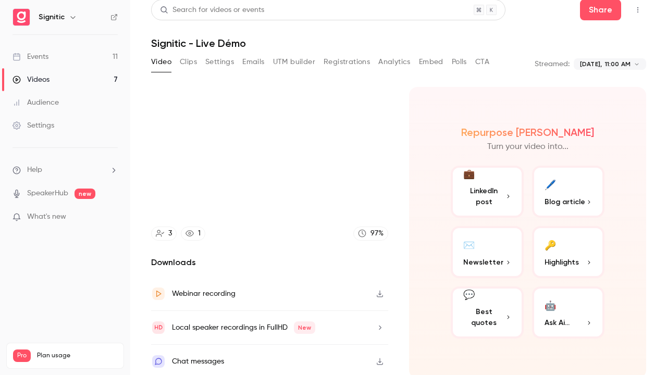
click at [323, 304] on button "Pause" at bounding box center [333, 361] width 21 height 21
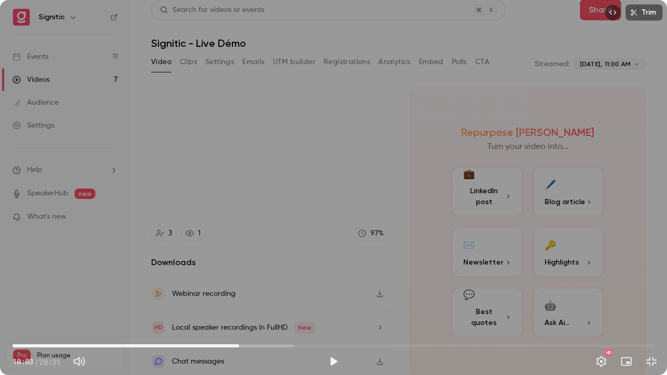
click at [323, 304] on button "Play" at bounding box center [333, 361] width 21 height 21
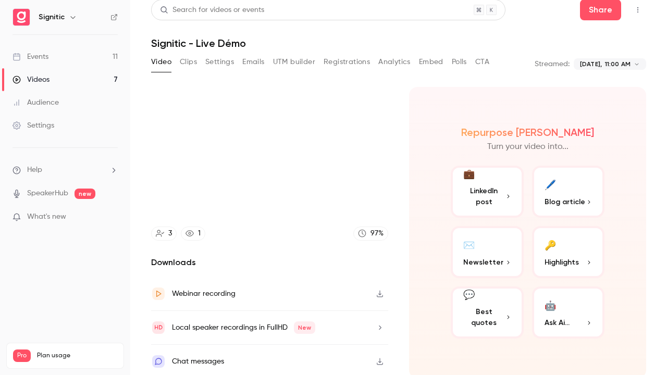
click at [323, 304] on button "Pause" at bounding box center [333, 361] width 21 height 21
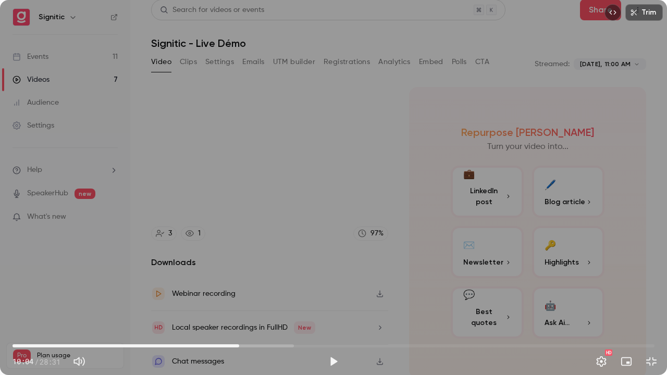
click at [323, 304] on button "Play" at bounding box center [333, 361] width 21 height 21
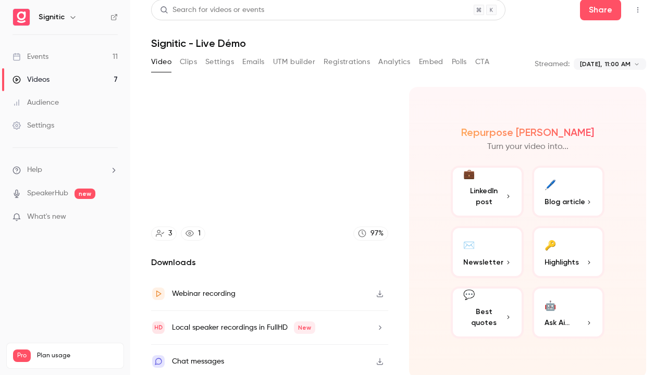
click at [323, 304] on button "Pause" at bounding box center [333, 361] width 21 height 21
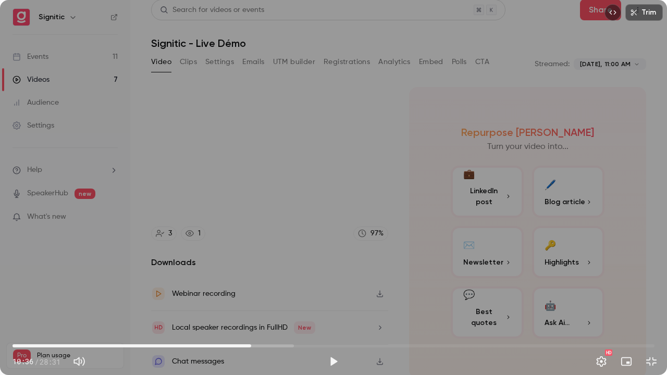
click at [323, 304] on button "Play" at bounding box center [333, 361] width 21 height 21
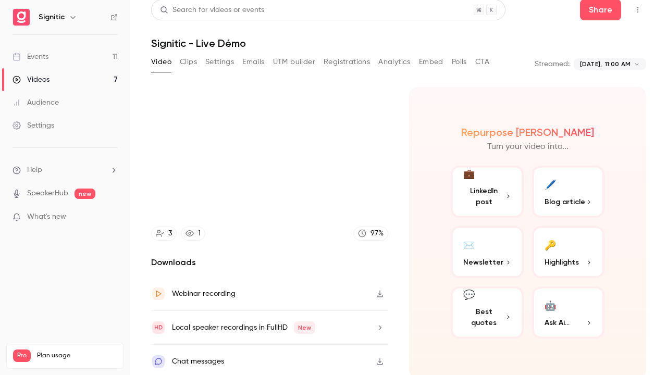
click at [323, 304] on button "Pause" at bounding box center [333, 361] width 21 height 21
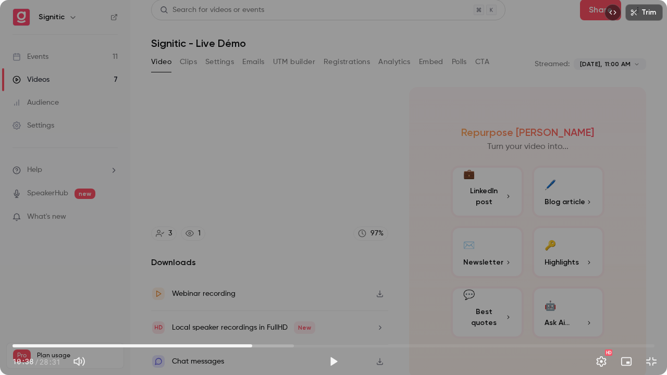
click at [323, 304] on button "Play" at bounding box center [333, 361] width 21 height 21
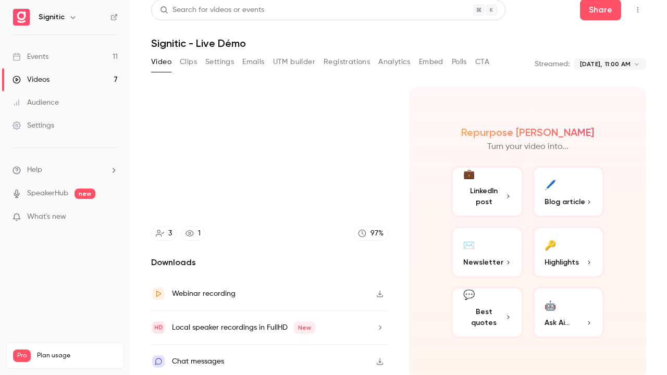
click at [323, 304] on button "Pause" at bounding box center [333, 361] width 21 height 21
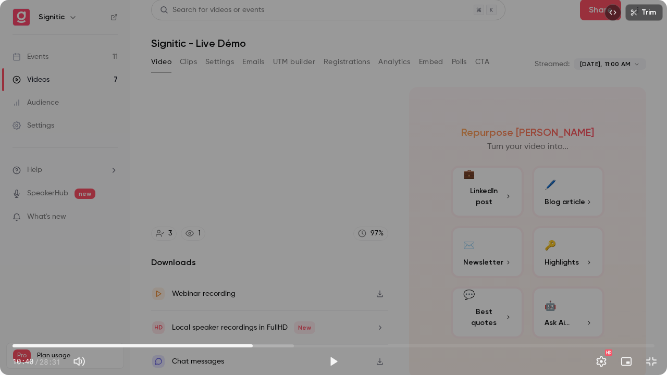
click at [323, 304] on button "Play" at bounding box center [333, 361] width 21 height 21
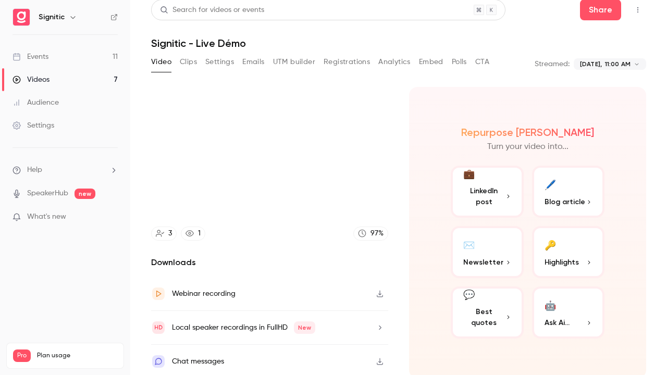
click at [323, 304] on button "Pause" at bounding box center [333, 361] width 21 height 21
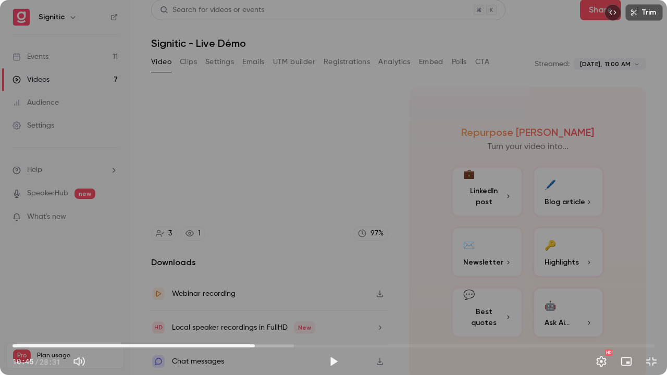
click at [323, 304] on button "Play" at bounding box center [333, 361] width 21 height 21
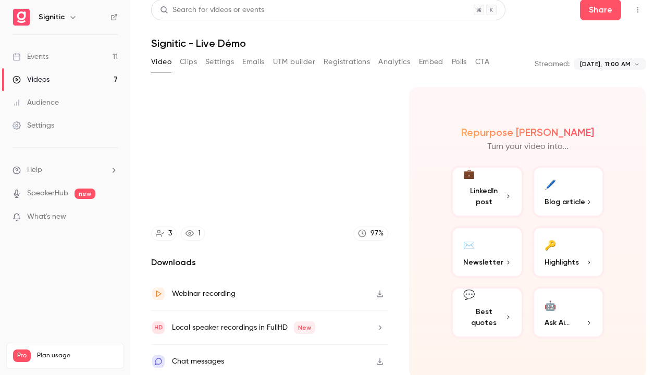
click at [323, 304] on button "Pause" at bounding box center [333, 361] width 21 height 21
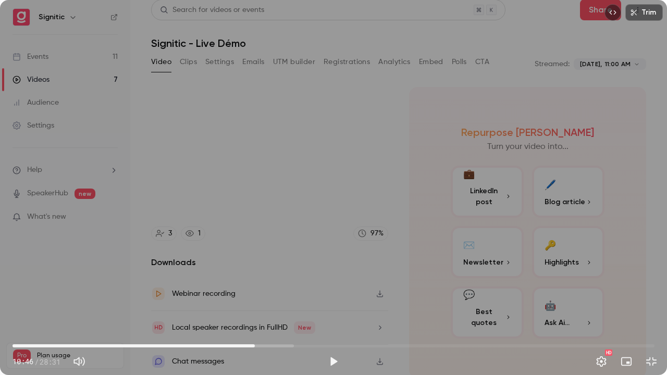
click at [323, 304] on button "Play" at bounding box center [333, 361] width 21 height 21
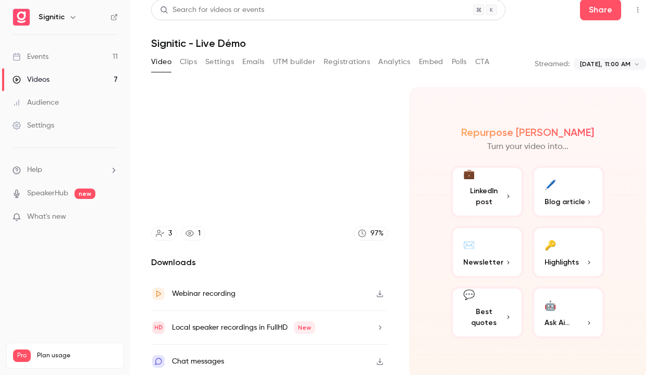
click at [323, 304] on button "Pause" at bounding box center [333, 361] width 21 height 21
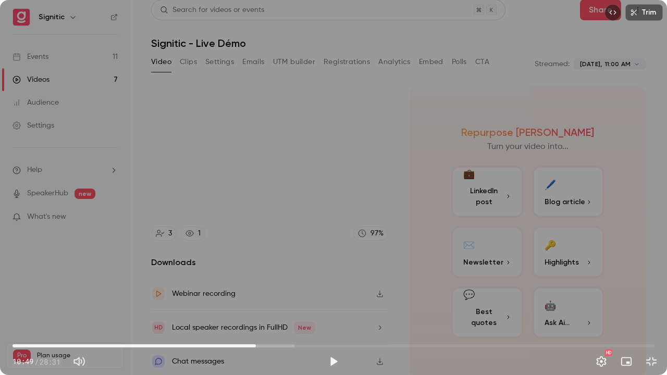
click at [323, 304] on button "Play" at bounding box center [333, 361] width 21 height 21
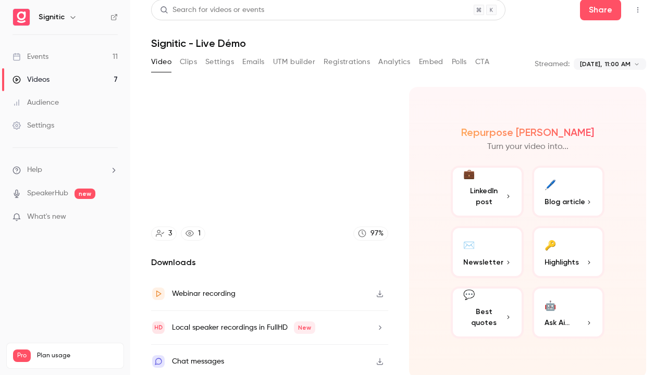
click at [323, 304] on button "Pause" at bounding box center [333, 361] width 21 height 21
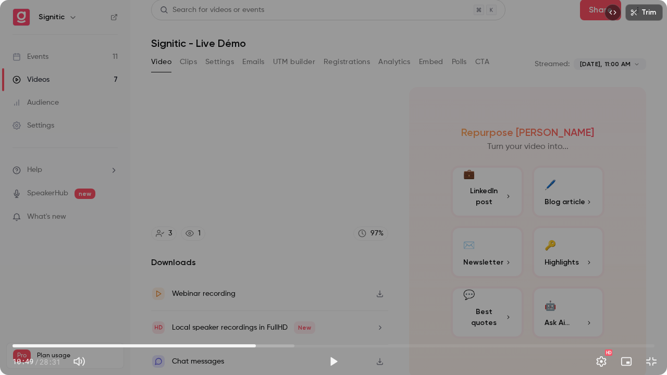
click at [323, 304] on button "Play" at bounding box center [333, 361] width 21 height 21
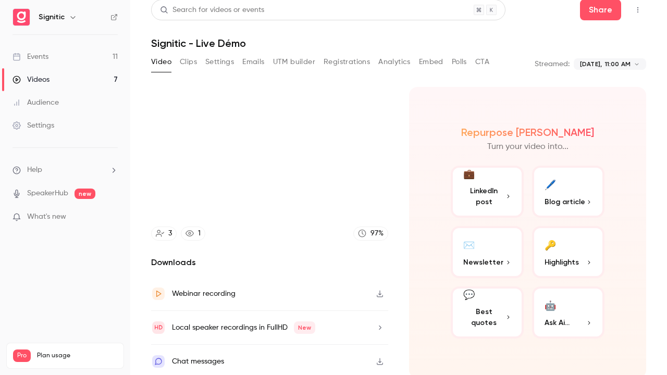
click at [323, 304] on button "Pause" at bounding box center [333, 361] width 21 height 21
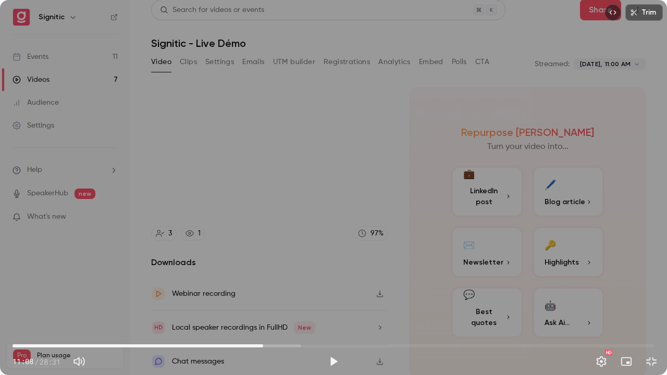
click at [323, 304] on button "Play" at bounding box center [333, 361] width 21 height 21
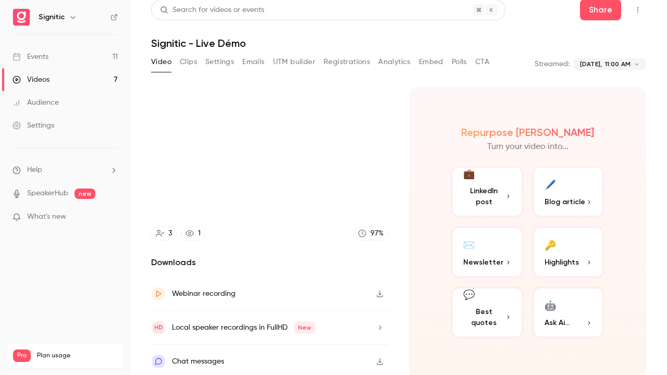
click at [323, 304] on button "Pause" at bounding box center [333, 361] width 21 height 21
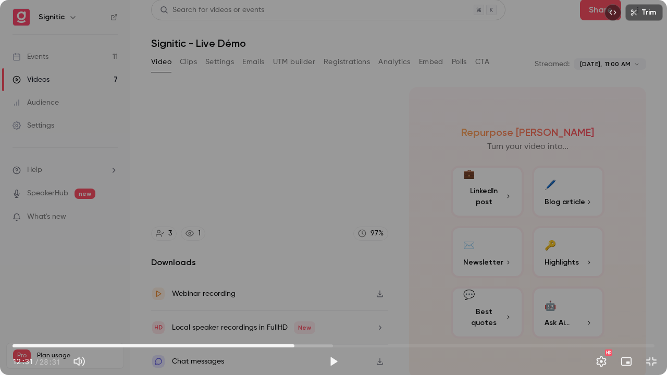
click at [323, 304] on button "Play" at bounding box center [333, 361] width 21 height 21
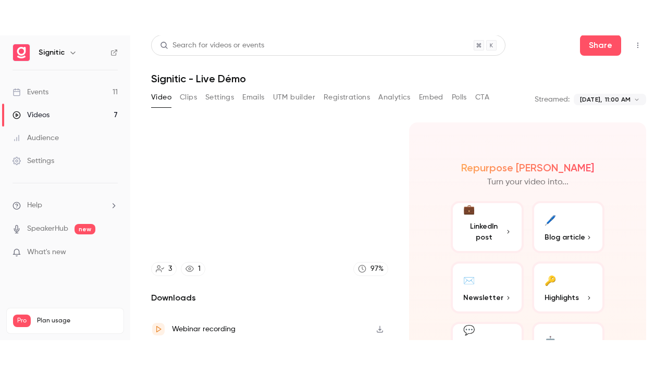
scroll to position [77, 0]
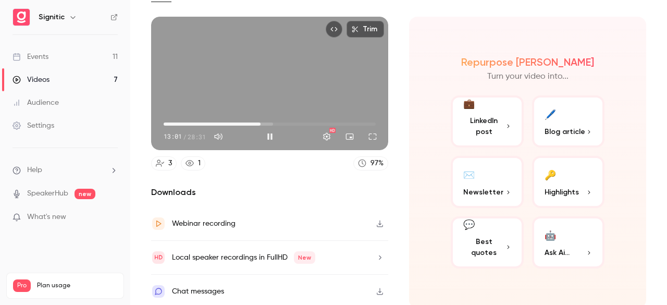
click at [309, 70] on div "Trim 13:01 13:01 / 28:31 HD" at bounding box center [269, 83] width 237 height 133
click at [234, 101] on div "Trim 13:02 13:02 / 28:31 HD" at bounding box center [269, 83] width 237 height 133
click at [372, 135] on button "Full screen" at bounding box center [372, 136] width 21 height 21
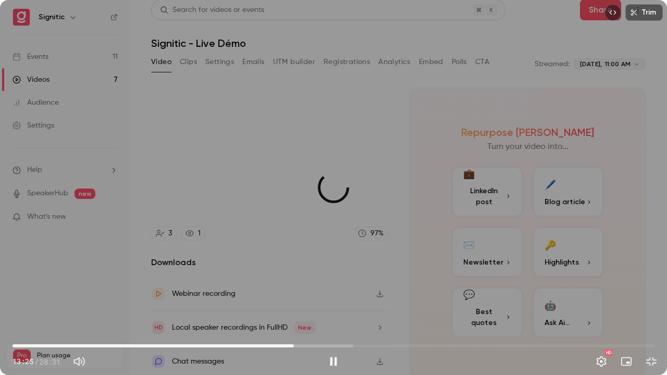
click at [294, 304] on span "12:30" at bounding box center [334, 346] width 642 height 17
click at [269, 304] on span "12:31" at bounding box center [334, 346] width 642 height 17
click at [329, 304] on button "Pause" at bounding box center [333, 361] width 21 height 21
click at [323, 304] on button "Play" at bounding box center [333, 361] width 21 height 21
click at [323, 304] on button "Pause" at bounding box center [333, 361] width 21 height 21
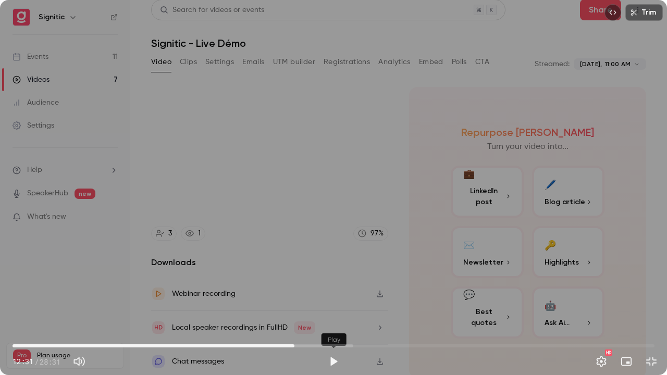
click at [323, 304] on button "Play" at bounding box center [333, 361] width 21 height 21
click at [323, 304] on button "Pause" at bounding box center [333, 361] width 21 height 21
click at [323, 304] on button "Play" at bounding box center [333, 361] width 21 height 21
click at [323, 304] on button "Pause" at bounding box center [333, 361] width 21 height 21
click at [323, 304] on button "Play" at bounding box center [333, 361] width 21 height 21
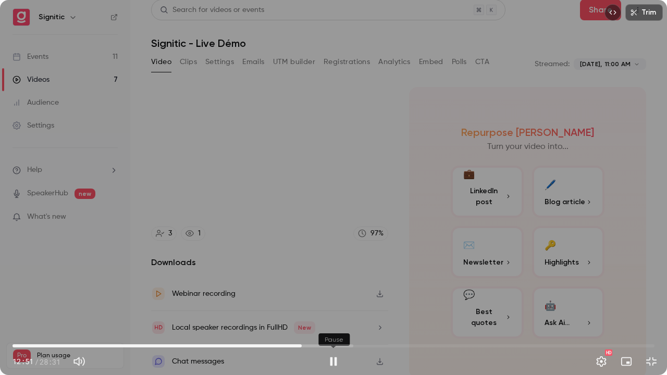
click at [323, 304] on button "Pause" at bounding box center [333, 361] width 21 height 21
click at [323, 304] on button "Play" at bounding box center [333, 361] width 21 height 21
click at [323, 304] on button "Pause" at bounding box center [333, 361] width 21 height 21
click at [323, 304] on button "Play" at bounding box center [333, 361] width 21 height 21
click at [323, 304] on button "Pause" at bounding box center [333, 361] width 21 height 21
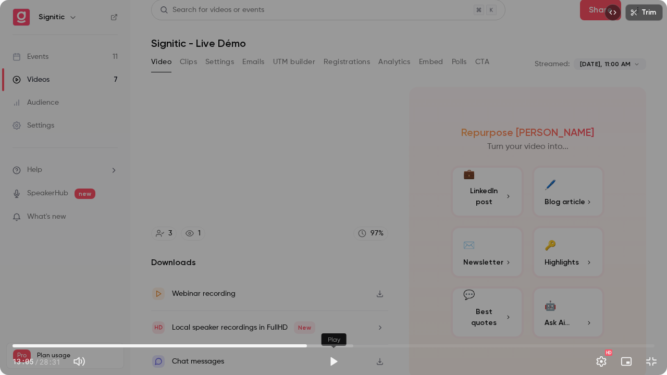
click at [323, 304] on button "Play" at bounding box center [333, 361] width 21 height 21
click at [323, 304] on button "Pause" at bounding box center [333, 361] width 21 height 21
click at [323, 304] on button "Play" at bounding box center [333, 361] width 21 height 21
click at [323, 304] on button "Pause" at bounding box center [333, 361] width 21 height 21
click at [323, 304] on button "Play" at bounding box center [333, 361] width 21 height 21
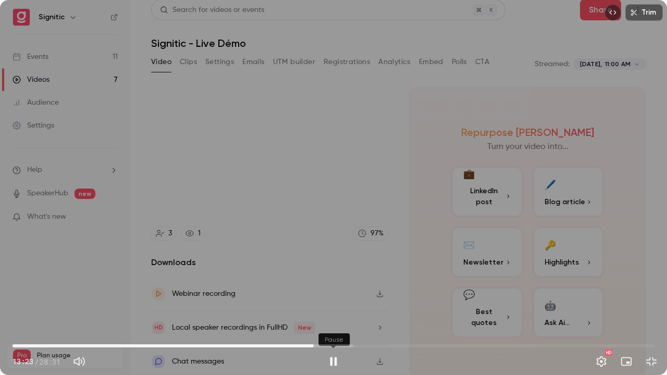
click at [323, 304] on button "Pause" at bounding box center [333, 361] width 21 height 21
click at [323, 304] on button "Play" at bounding box center [333, 361] width 21 height 21
click at [323, 304] on button "Pause" at bounding box center [333, 361] width 21 height 21
click at [302, 304] on span "12:50" at bounding box center [334, 346] width 642 height 17
click at [336, 304] on button "Play" at bounding box center [333, 361] width 21 height 21
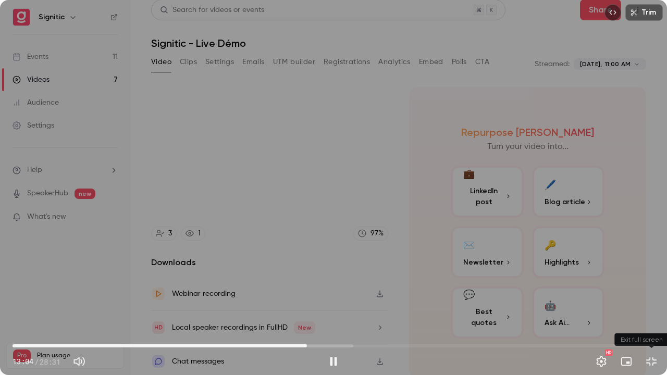
click at [651, 304] on button "Exit full screen" at bounding box center [651, 361] width 21 height 21
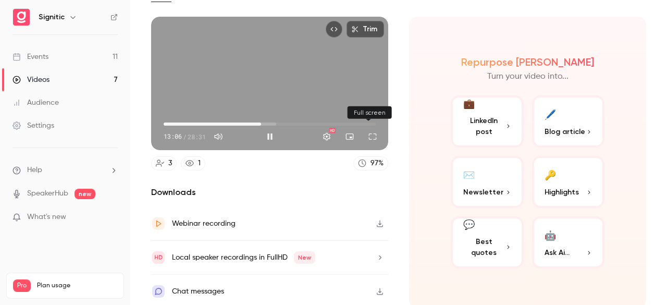
click at [369, 138] on button "Full screen" at bounding box center [372, 136] width 21 height 21
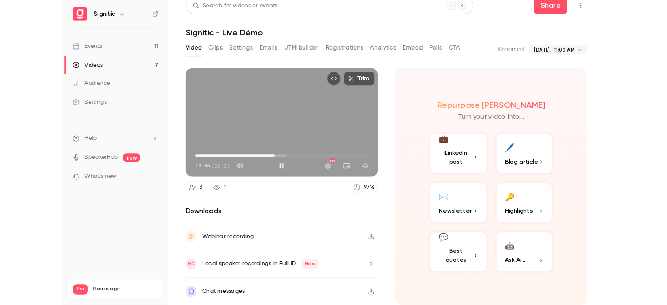
scroll to position [7, 0]
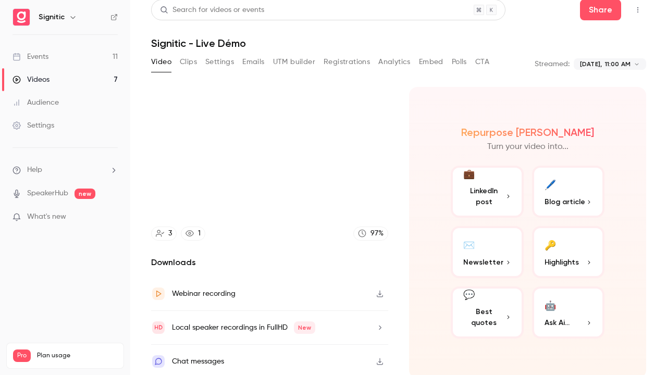
click at [641, 304] on button "Exit full screen" at bounding box center [651, 361] width 21 height 21
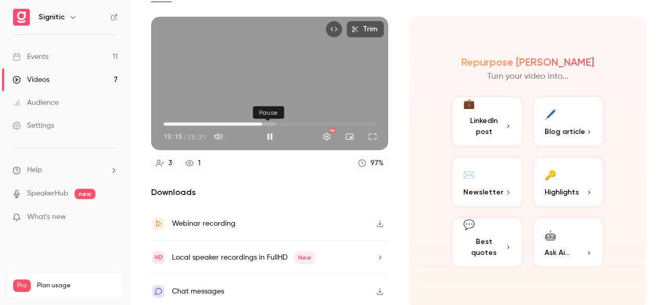
click at [265, 135] on button "Pause" at bounding box center [269, 136] width 21 height 21
click at [366, 139] on button "Full screen" at bounding box center [372, 136] width 21 height 21
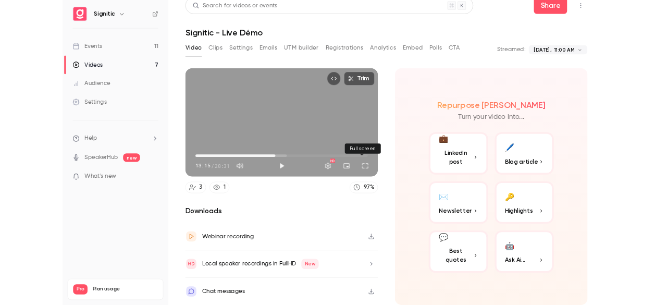
scroll to position [7, 0]
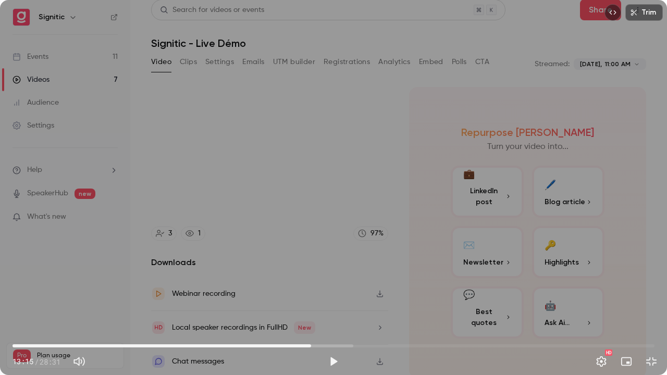
click at [641, 304] on button "Exit full screen" at bounding box center [651, 361] width 21 height 21
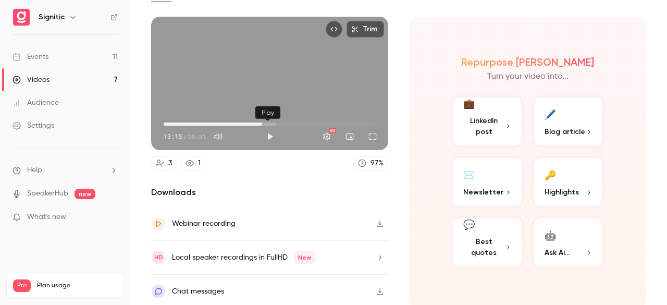
click at [267, 134] on button "Play" at bounding box center [269, 136] width 21 height 21
click at [370, 132] on button "Full screen" at bounding box center [372, 136] width 21 height 21
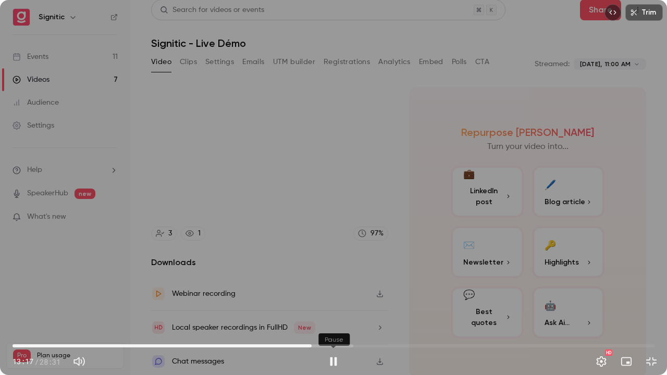
click at [332, 304] on button "Pause" at bounding box center [333, 361] width 21 height 21
click at [332, 304] on button "Play" at bounding box center [333, 361] width 21 height 21
click at [323, 304] on button "Pause" at bounding box center [333, 361] width 21 height 21
click at [323, 304] on button "Play" at bounding box center [333, 361] width 21 height 21
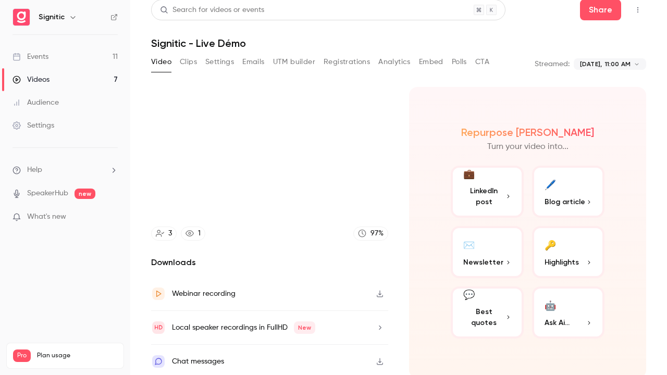
click at [323, 304] on button "Pause" at bounding box center [333, 361] width 21 height 21
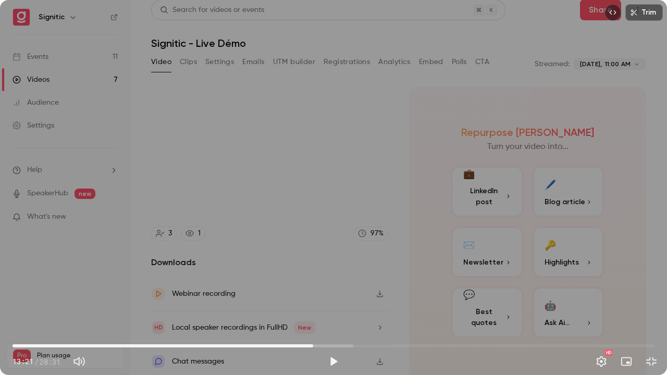
click at [323, 304] on button "Play" at bounding box center [333, 361] width 21 height 21
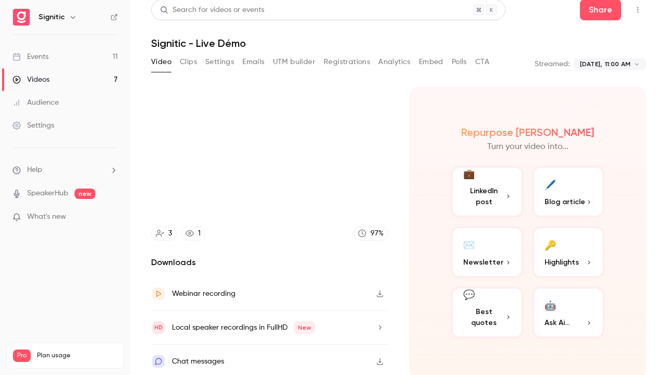
click at [323, 304] on button "Pause" at bounding box center [333, 361] width 21 height 21
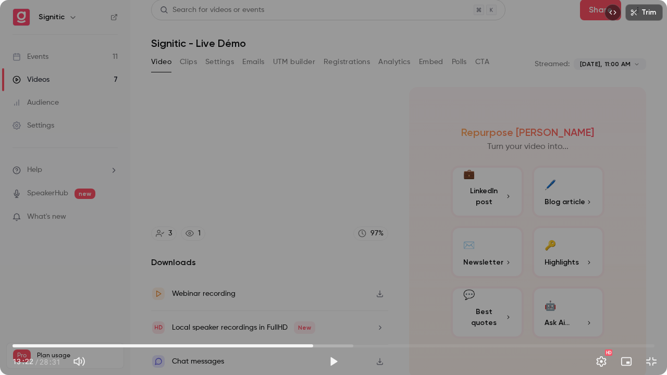
click at [323, 304] on button "Play" at bounding box center [333, 361] width 21 height 21
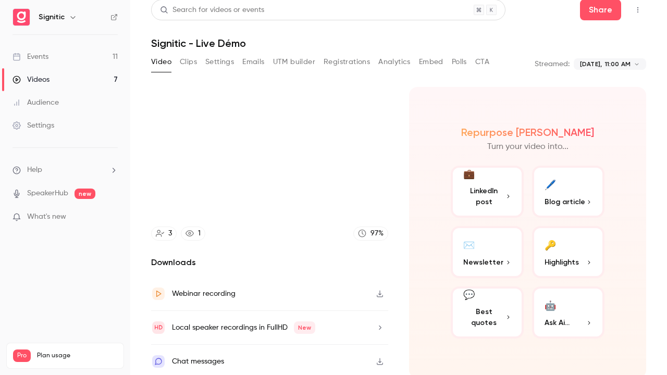
click at [323, 304] on button "Pause" at bounding box center [333, 361] width 21 height 21
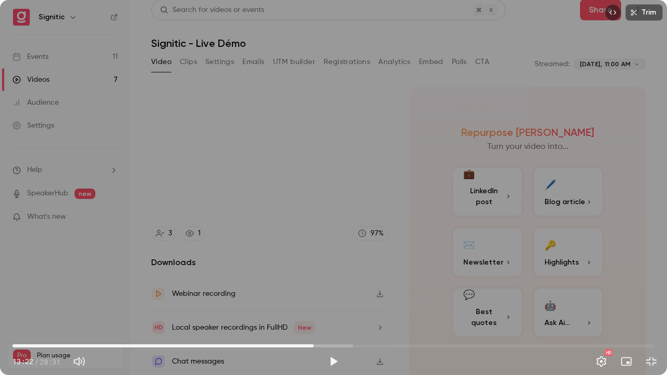
click at [323, 304] on button "Play" at bounding box center [333, 361] width 21 height 21
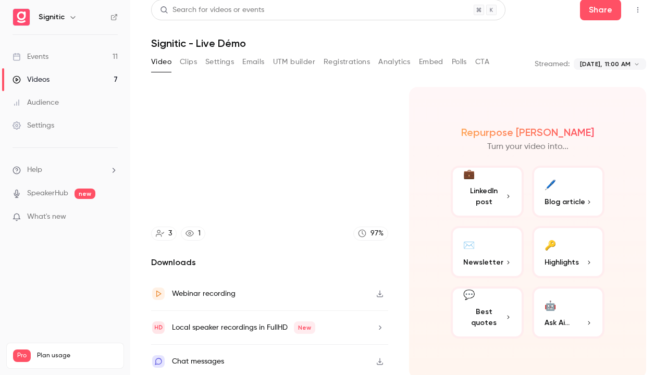
click at [323, 304] on button "Pause" at bounding box center [333, 361] width 21 height 21
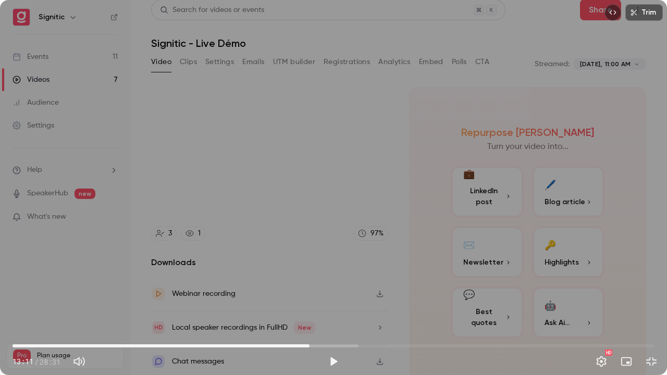
click at [309, 304] on span "13:11" at bounding box center [334, 346] width 642 height 17
click at [293, 304] on span "12:28" at bounding box center [334, 346] width 642 height 17
click at [334, 304] on button "Play" at bounding box center [333, 361] width 21 height 21
click at [331, 304] on button "Pause" at bounding box center [333, 361] width 21 height 21
click at [323, 304] on button "Play" at bounding box center [333, 361] width 21 height 21
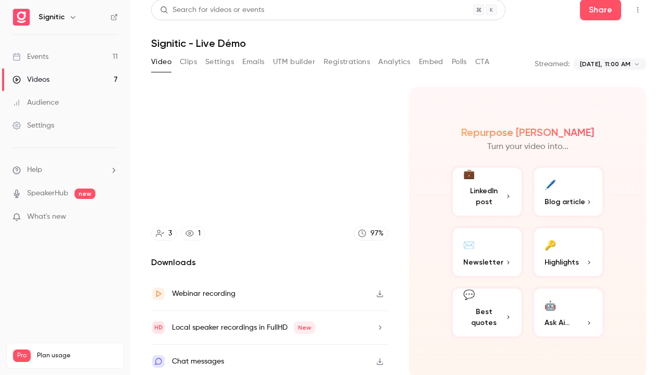
click at [323, 304] on button "Pause" at bounding box center [333, 361] width 21 height 21
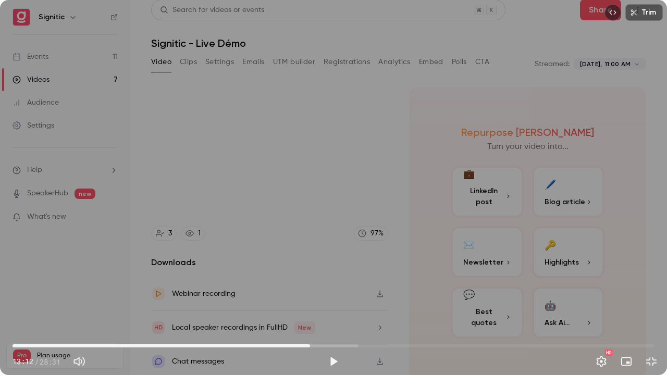
click at [323, 304] on button "Play" at bounding box center [333, 361] width 21 height 21
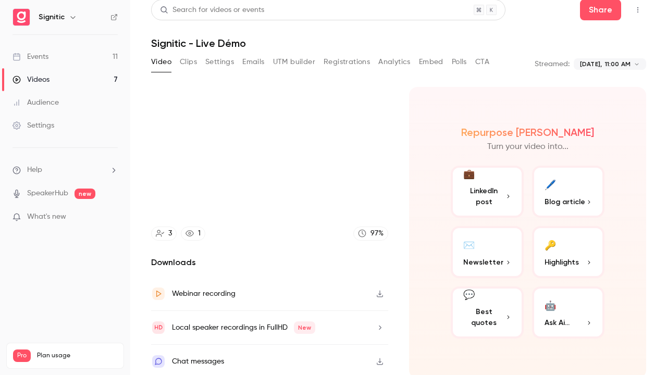
click at [323, 304] on button "Pause" at bounding box center [333, 361] width 21 height 21
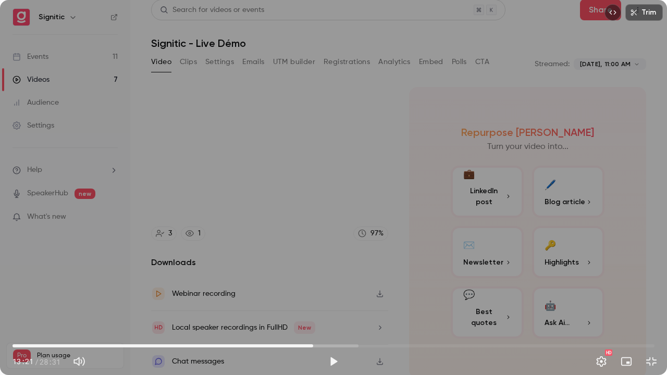
click at [323, 304] on button "Play" at bounding box center [333, 361] width 21 height 21
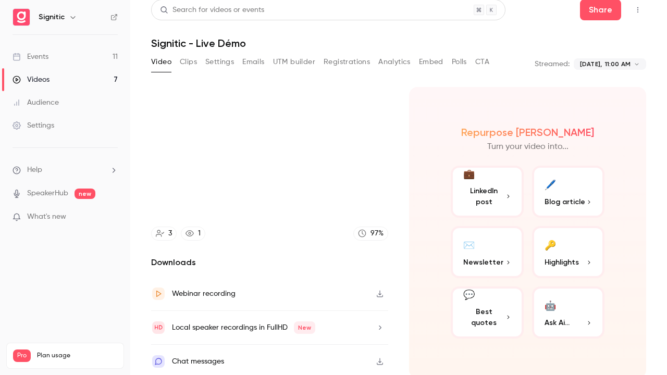
click at [323, 304] on button "Pause" at bounding box center [333, 361] width 21 height 21
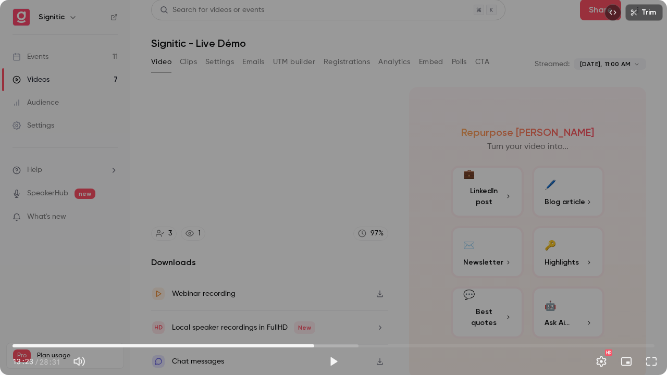
scroll to position [77, 0]
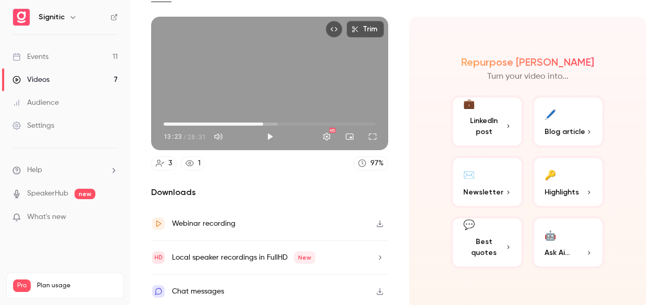
click at [259, 126] on button "Play" at bounding box center [269, 136] width 21 height 21
click at [266, 134] on button "Pause" at bounding box center [269, 136] width 21 height 21
click at [260, 122] on span "13:12" at bounding box center [261, 123] width 3 height 3
click at [266, 136] on button "Play" at bounding box center [269, 136] width 21 height 21
click at [347, 133] on button "Turn on miniplayer" at bounding box center [349, 136] width 21 height 21
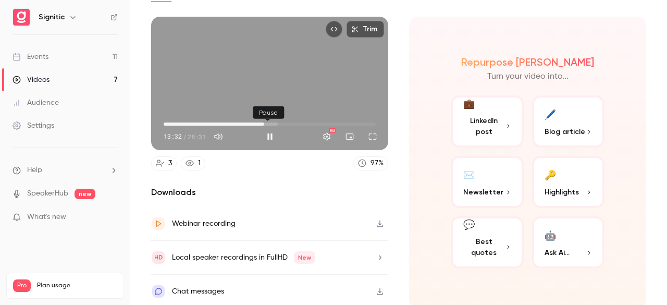
click at [268, 135] on button "Pause" at bounding box center [269, 136] width 21 height 21
click at [367, 135] on button "Full screen" at bounding box center [372, 136] width 21 height 21
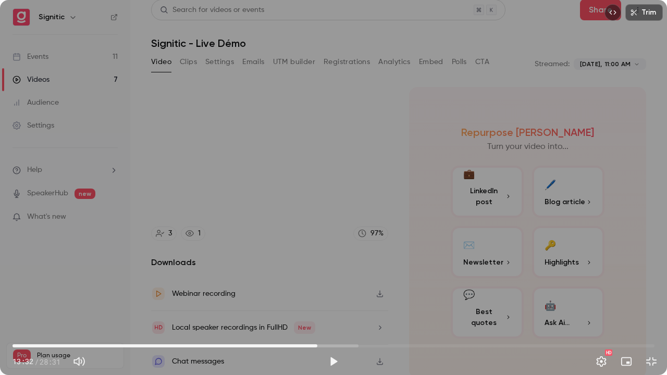
click at [641, 304] on button "Exit full screen" at bounding box center [651, 361] width 21 height 21
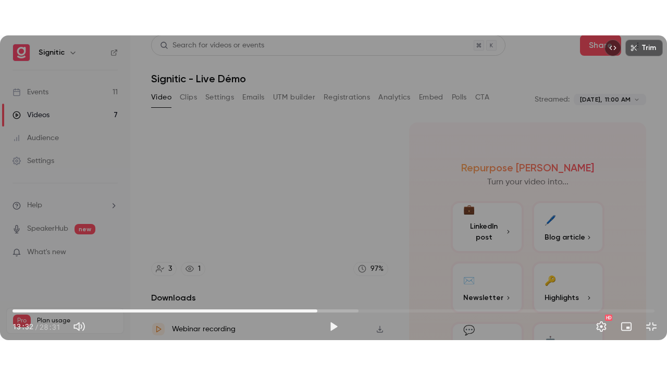
scroll to position [77, 0]
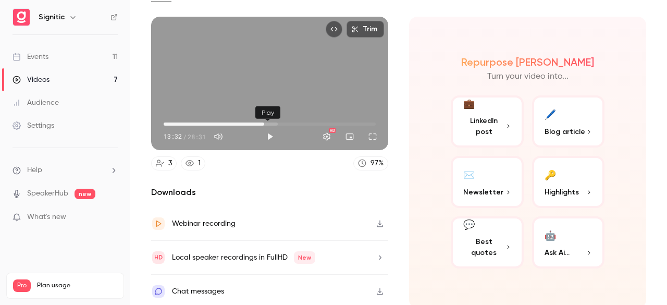
click at [272, 138] on button "Play" at bounding box center [269, 136] width 21 height 21
click at [270, 133] on button "Pause" at bounding box center [269, 136] width 21 height 21
click at [270, 133] on button "Play" at bounding box center [269, 136] width 21 height 21
click at [268, 133] on button "Pause" at bounding box center [269, 136] width 21 height 21
click at [259, 126] on button "Play" at bounding box center [269, 136] width 21 height 21
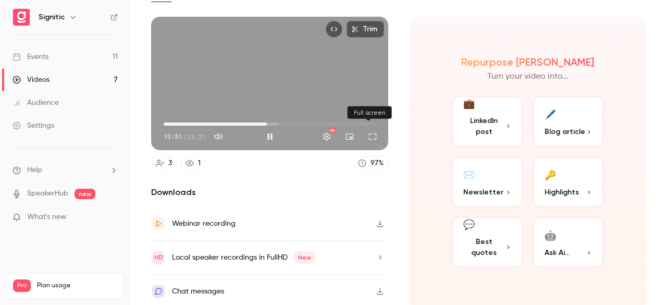
click at [374, 129] on button "Full screen" at bounding box center [372, 136] width 21 height 21
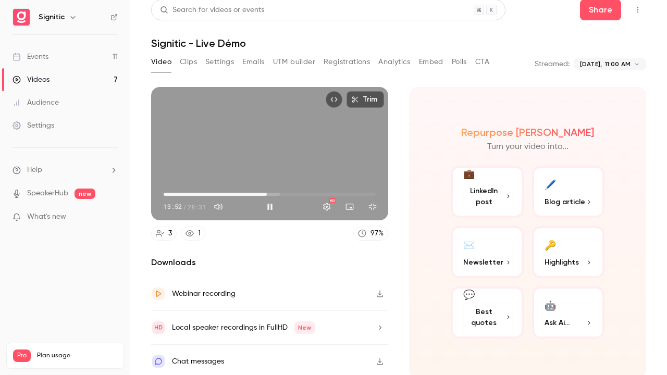
click at [362, 196] on button "Exit full screen" at bounding box center [372, 206] width 21 height 21
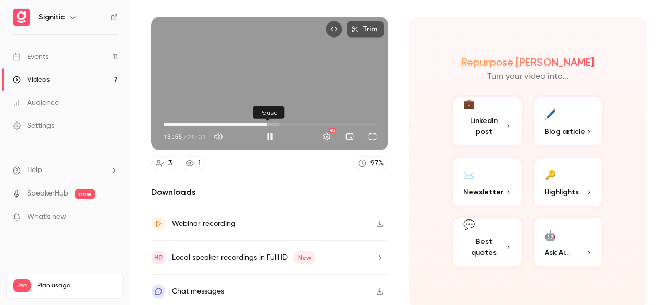
click at [265, 139] on button "Pause" at bounding box center [269, 136] width 21 height 21
click at [373, 134] on button "Full screen" at bounding box center [372, 136] width 21 height 21
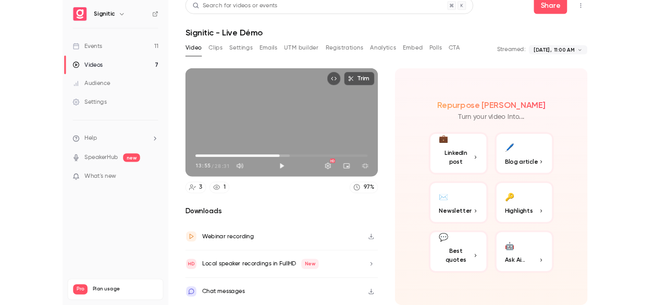
scroll to position [7, 0]
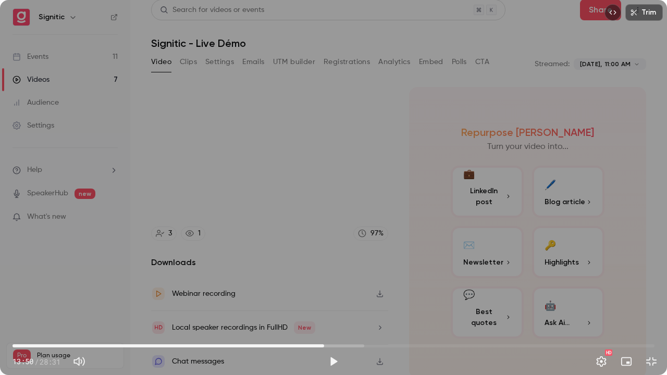
click at [324, 304] on span "13:50" at bounding box center [323, 345] width 3 height 3
click at [255, 220] on div "Trim 13:50 13:50 / 28:31 HD" at bounding box center [333, 187] width 667 height 375
click at [322, 304] on span "14:08" at bounding box center [334, 346] width 642 height 17
click at [336, 304] on button "Pause" at bounding box center [333, 361] width 21 height 21
click at [323, 304] on button "Play" at bounding box center [333, 361] width 21 height 21
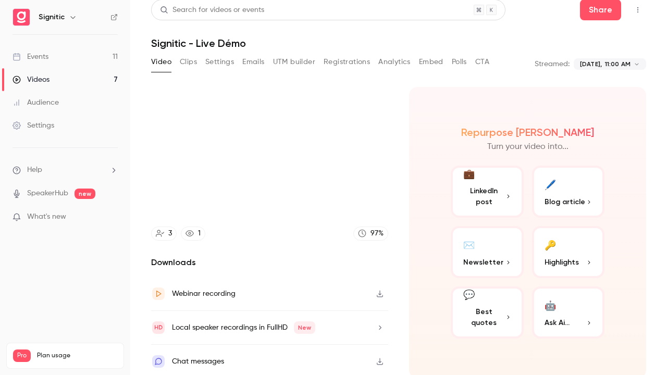
click at [323, 304] on button "Pause" at bounding box center [333, 361] width 21 height 21
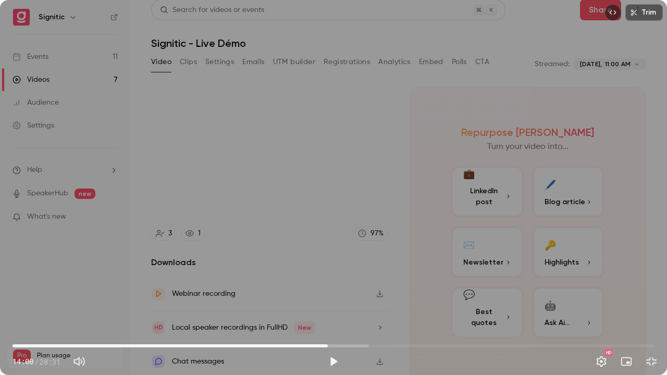
click at [323, 304] on button "Play" at bounding box center [333, 361] width 21 height 21
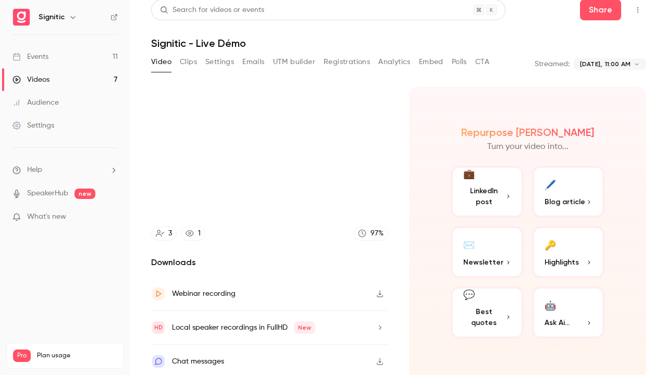
click at [323, 304] on button "Pause" at bounding box center [333, 361] width 21 height 21
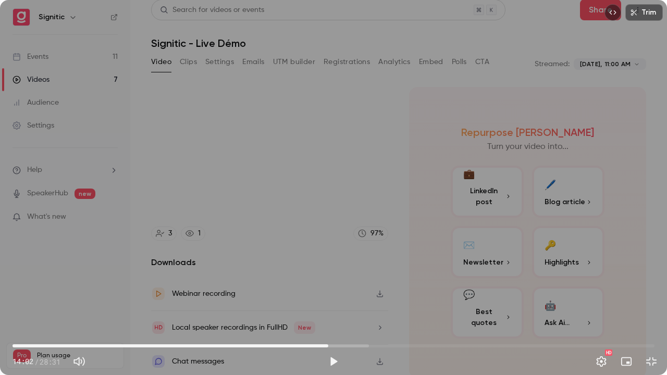
click at [323, 304] on button "Play" at bounding box center [333, 361] width 21 height 21
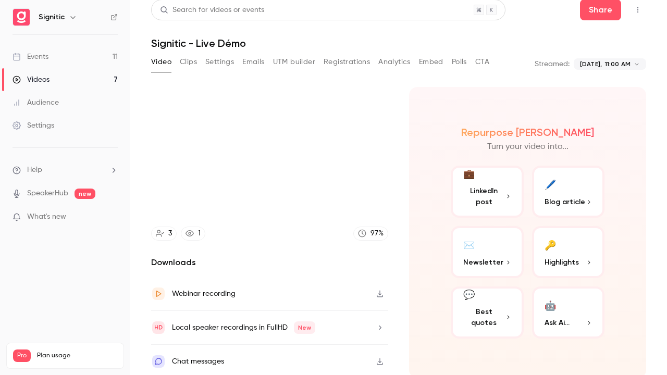
click at [323, 304] on button "Pause" at bounding box center [333, 361] width 21 height 21
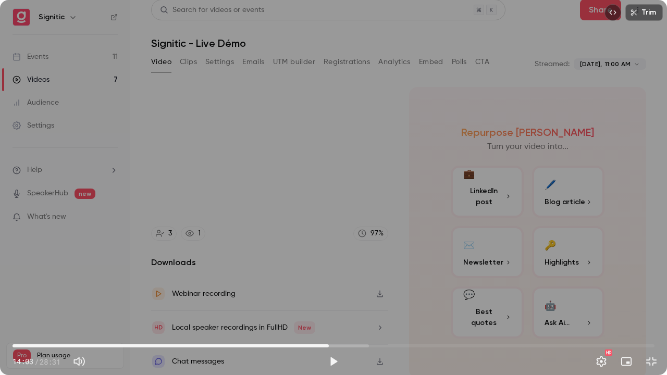
click at [323, 304] on button "Play" at bounding box center [333, 361] width 21 height 21
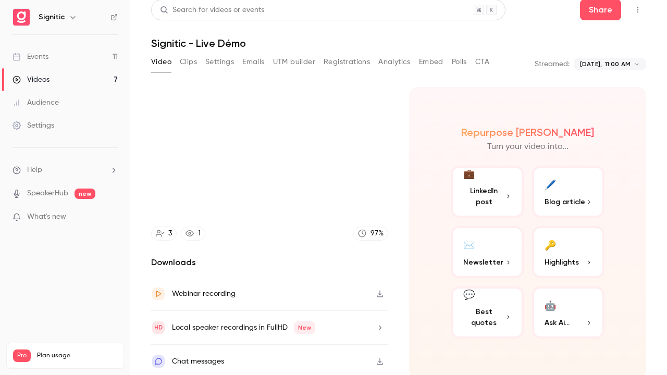
click at [323, 304] on button "Pause" at bounding box center [333, 361] width 21 height 21
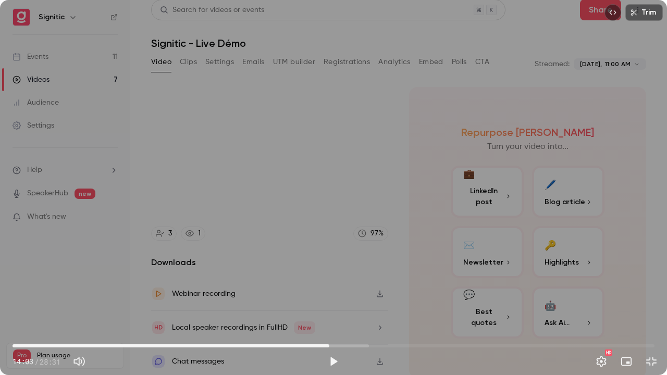
click at [323, 304] on button "Play" at bounding box center [333, 361] width 21 height 21
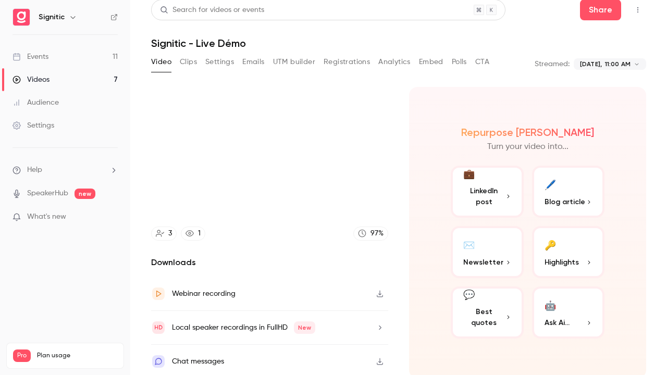
click at [323, 304] on button "Pause" at bounding box center [333, 361] width 21 height 21
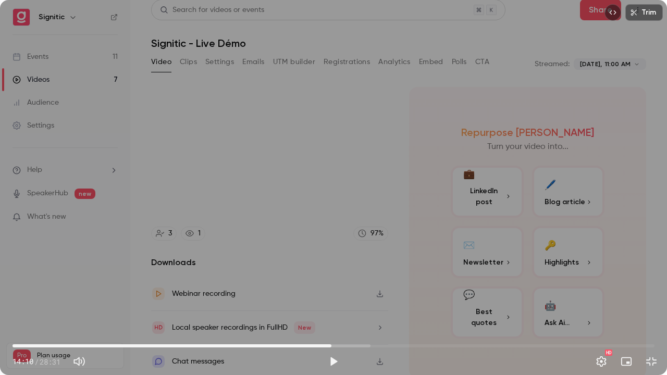
click at [323, 304] on button "Play" at bounding box center [333, 361] width 21 height 21
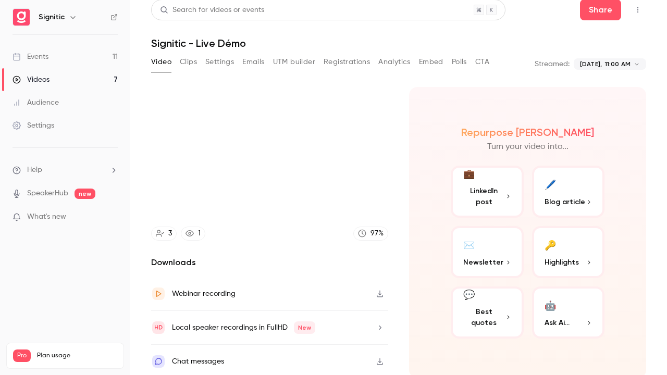
click at [323, 304] on button "Pause" at bounding box center [333, 361] width 21 height 21
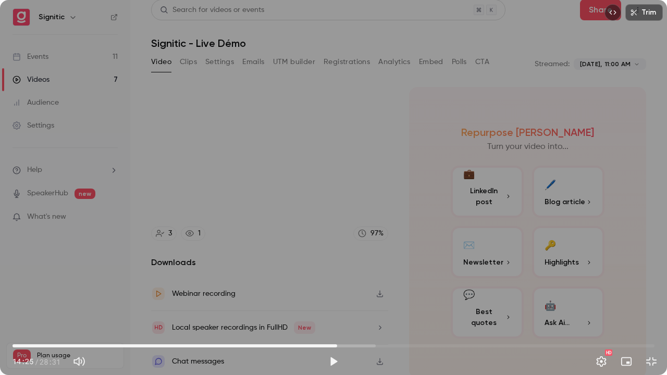
click at [323, 304] on button "Play" at bounding box center [333, 361] width 21 height 21
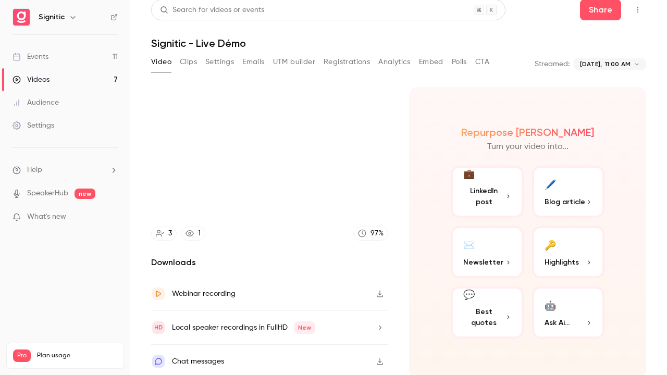
click at [323, 304] on button "Pause" at bounding box center [333, 361] width 21 height 21
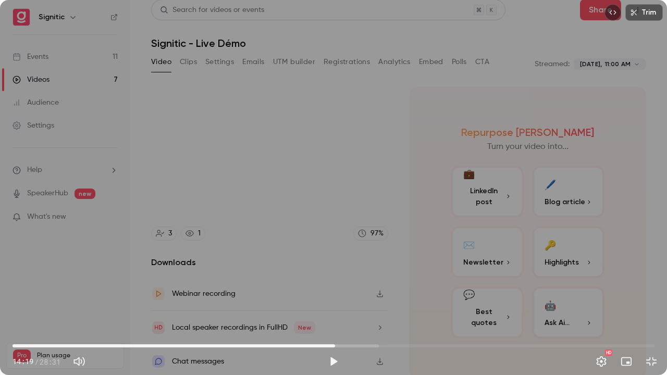
click at [335, 304] on span "14:19" at bounding box center [334, 345] width 3 height 3
click at [322, 304] on span "13:45" at bounding box center [334, 346] width 642 height 17
click at [335, 304] on button "Play" at bounding box center [333, 361] width 21 height 21
click at [336, 304] on button "Pause" at bounding box center [333, 361] width 21 height 21
click at [323, 304] on button "Play" at bounding box center [333, 361] width 21 height 21
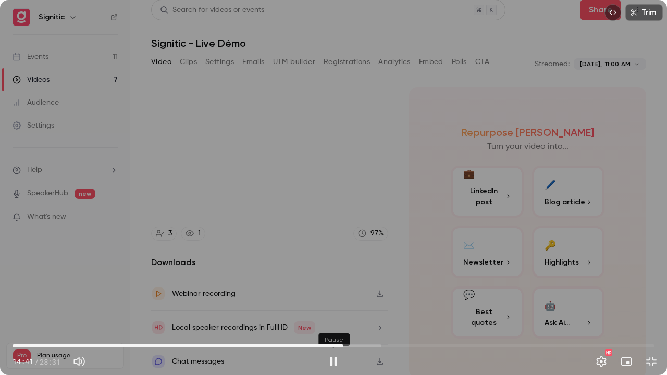
click at [323, 304] on button "Pause" at bounding box center [333, 361] width 21 height 21
click at [323, 304] on button "Play" at bounding box center [333, 361] width 21 height 21
click at [323, 304] on button "Pause" at bounding box center [333, 361] width 21 height 21
click at [323, 304] on button "Play" at bounding box center [333, 361] width 21 height 21
click at [323, 304] on button "Pause" at bounding box center [333, 361] width 21 height 21
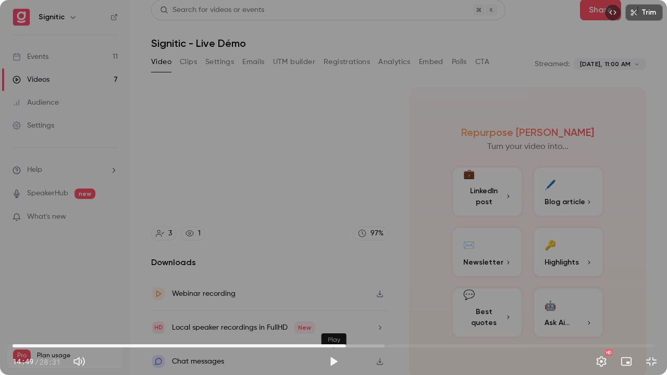
click at [323, 304] on button "Play" at bounding box center [333, 361] width 21 height 21
click at [350, 304] on span "14:58" at bounding box center [349, 345] width 3 height 3
click at [349, 304] on span "14:57" at bounding box center [348, 345] width 3 height 3
click at [346, 304] on span "14:48" at bounding box center [334, 346] width 642 height 17
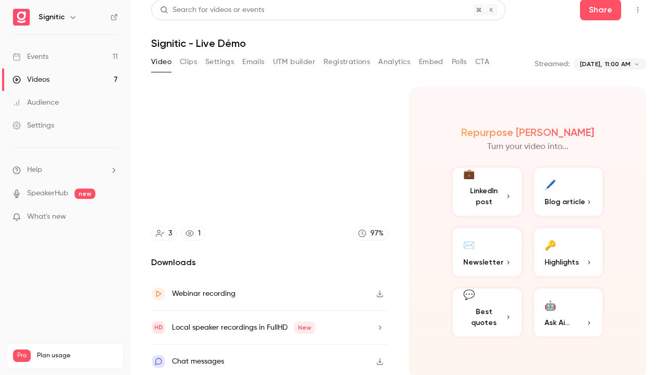
click at [296, 296] on video at bounding box center [333, 187] width 667 height 375
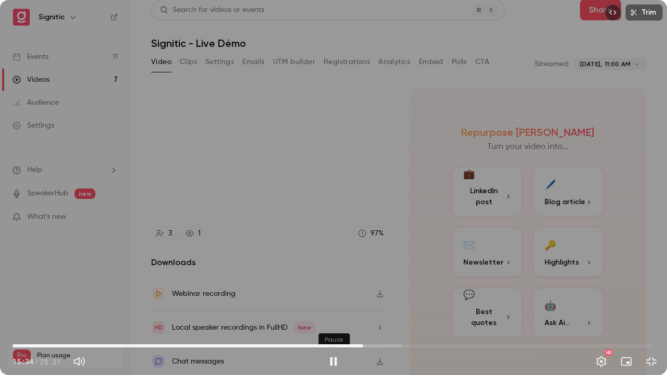
click at [334, 304] on button "Pause" at bounding box center [333, 361] width 21 height 21
click at [357, 304] on span "15:18" at bounding box center [334, 346] width 642 height 17
click at [331, 304] on button "Play" at bounding box center [333, 361] width 21 height 21
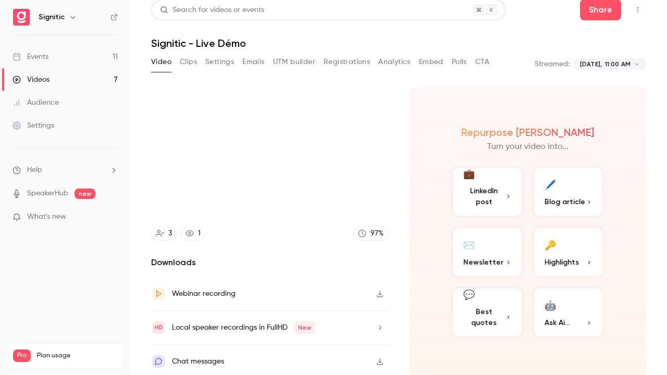
scroll to position [77, 0]
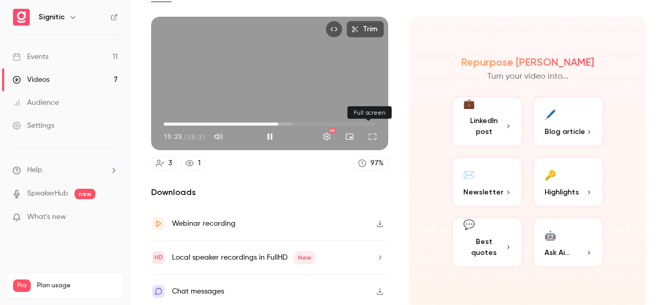
click at [365, 131] on button "Full screen" at bounding box center [372, 136] width 21 height 21
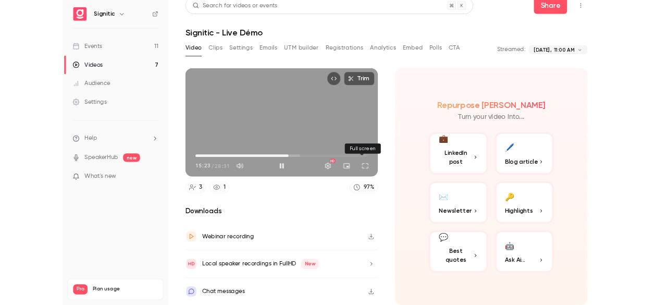
scroll to position [7, 0]
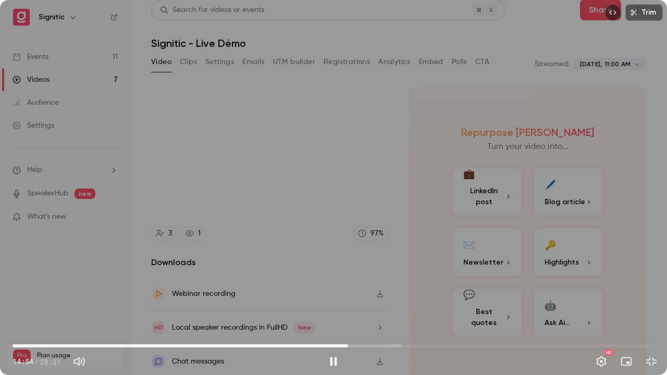
click at [348, 304] on span "14:54" at bounding box center [334, 346] width 642 height 17
click at [336, 304] on button "Pause" at bounding box center [333, 361] width 21 height 21
click at [323, 304] on button "Play" at bounding box center [333, 361] width 21 height 21
click at [323, 304] on button "Pause" at bounding box center [333, 361] width 21 height 21
click at [323, 304] on button "Play" at bounding box center [333, 361] width 21 height 21
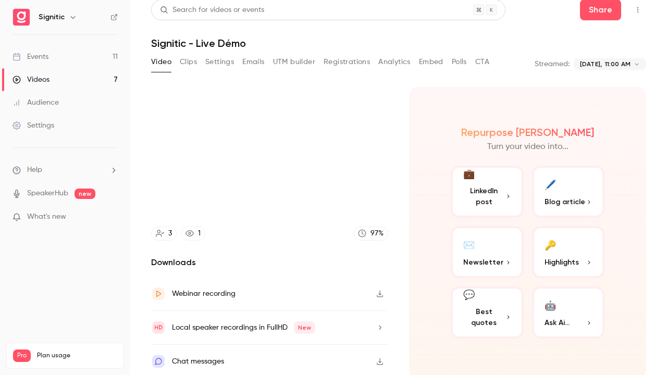
click at [323, 304] on button "Pause" at bounding box center [333, 361] width 21 height 21
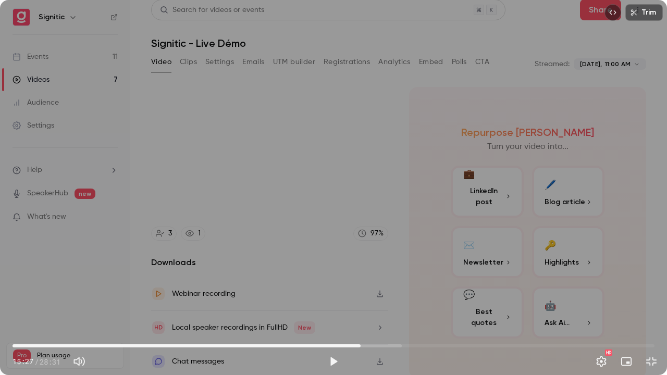
click at [323, 304] on button "Play" at bounding box center [333, 361] width 21 height 21
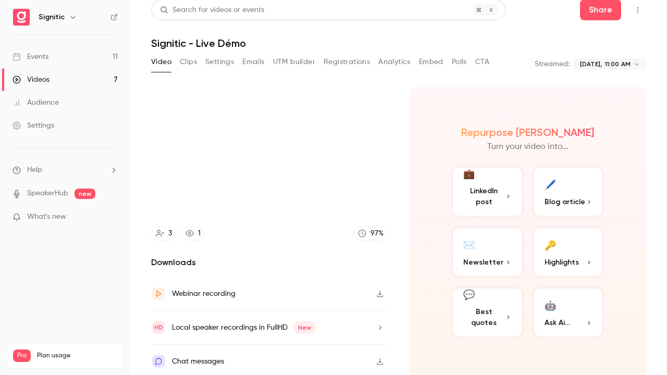
click at [323, 304] on button "Pause" at bounding box center [333, 361] width 21 height 21
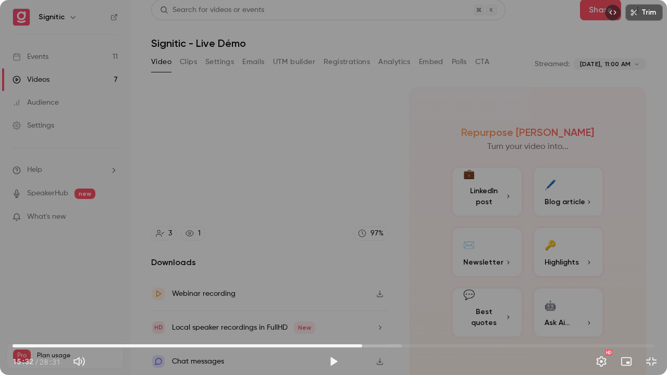
click at [323, 304] on button "Play" at bounding box center [333, 361] width 21 height 21
click at [323, 304] on button "Pause" at bounding box center [333, 361] width 21 height 21
click at [323, 304] on button "Play" at bounding box center [333, 361] width 21 height 21
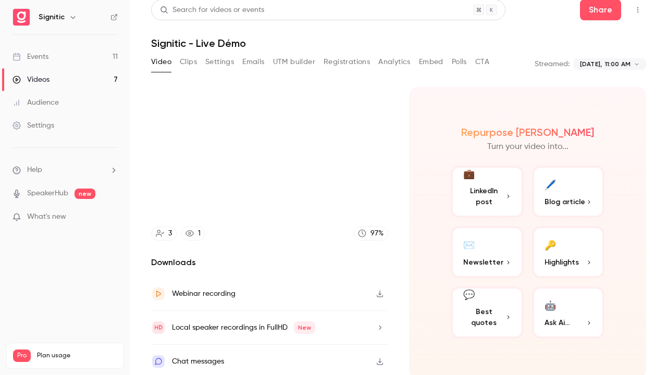
click at [323, 304] on button "Pause" at bounding box center [333, 361] width 21 height 21
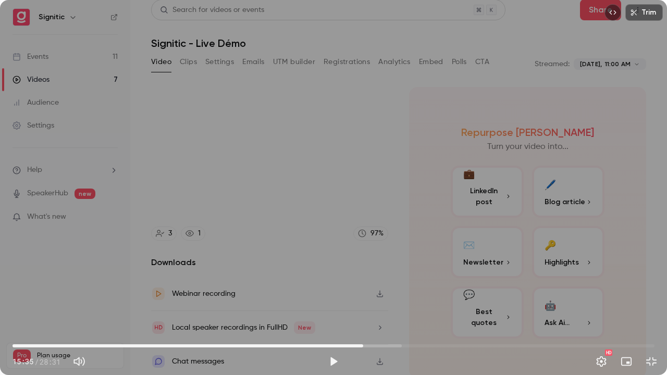
click at [323, 304] on button "Play" at bounding box center [333, 361] width 21 height 21
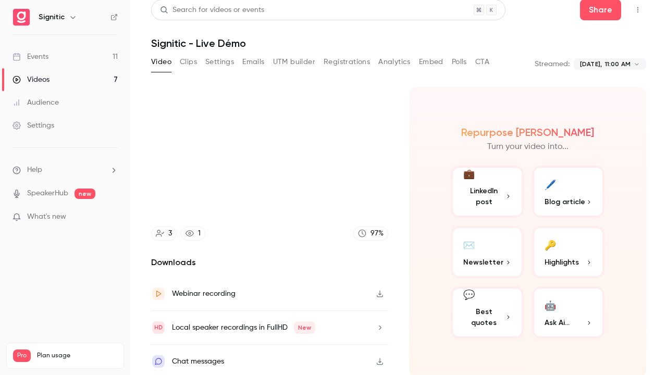
click at [323, 304] on button "Pause" at bounding box center [333, 361] width 21 height 21
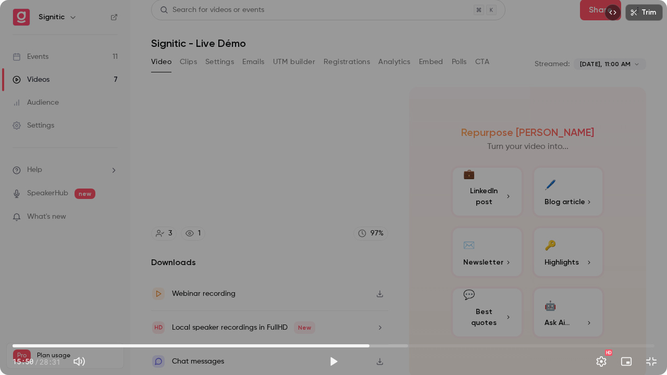
click at [323, 304] on button "Play" at bounding box center [333, 361] width 21 height 21
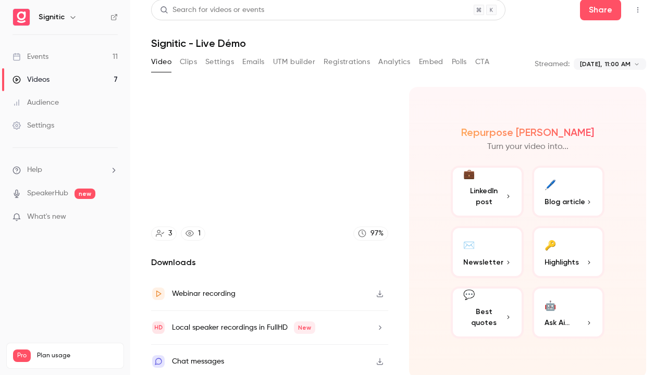
click at [323, 304] on button "Pause" at bounding box center [333, 361] width 21 height 21
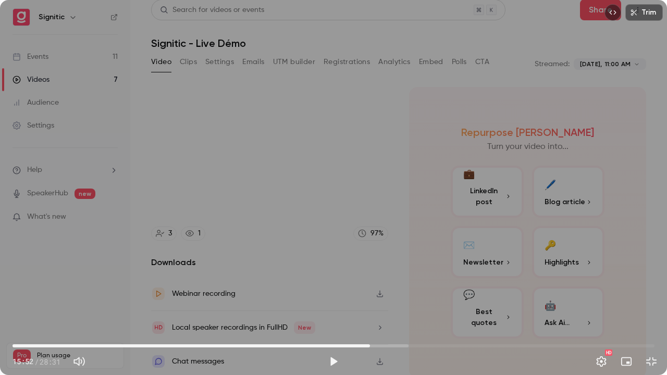
click at [323, 304] on button "Play" at bounding box center [333, 361] width 21 height 21
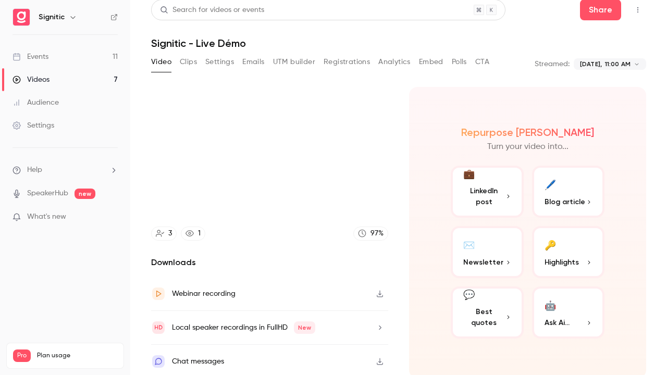
click at [323, 304] on button "Pause" at bounding box center [333, 361] width 21 height 21
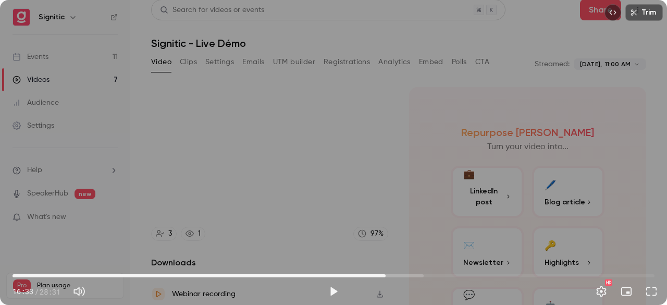
scroll to position [77, 0]
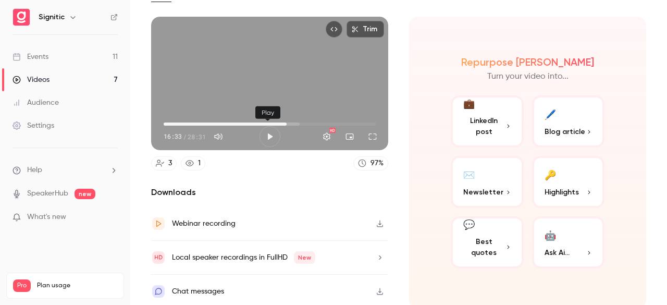
type input "*****"
